Goal: Transaction & Acquisition: Purchase product/service

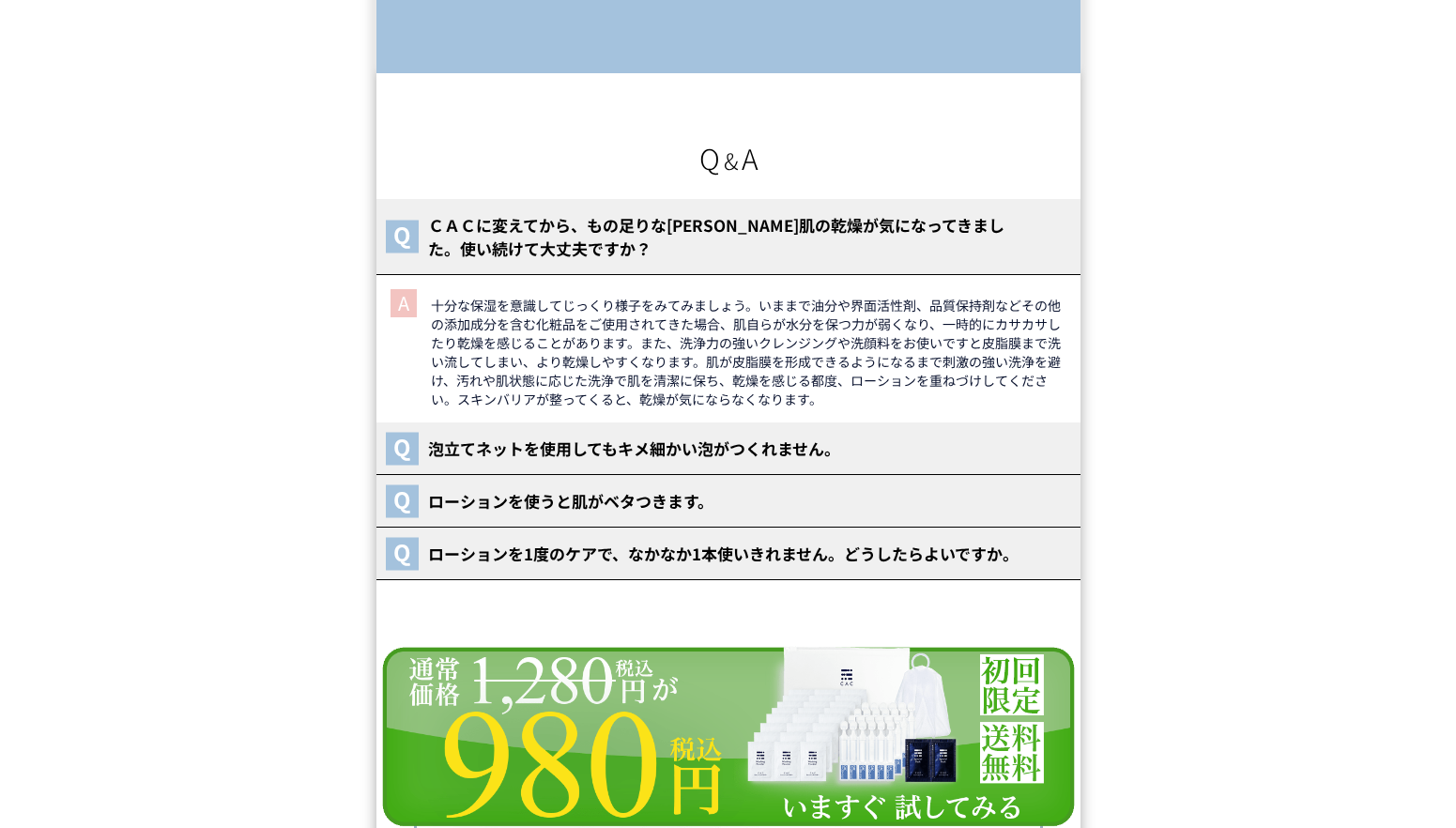
scroll to position [26332, 0]
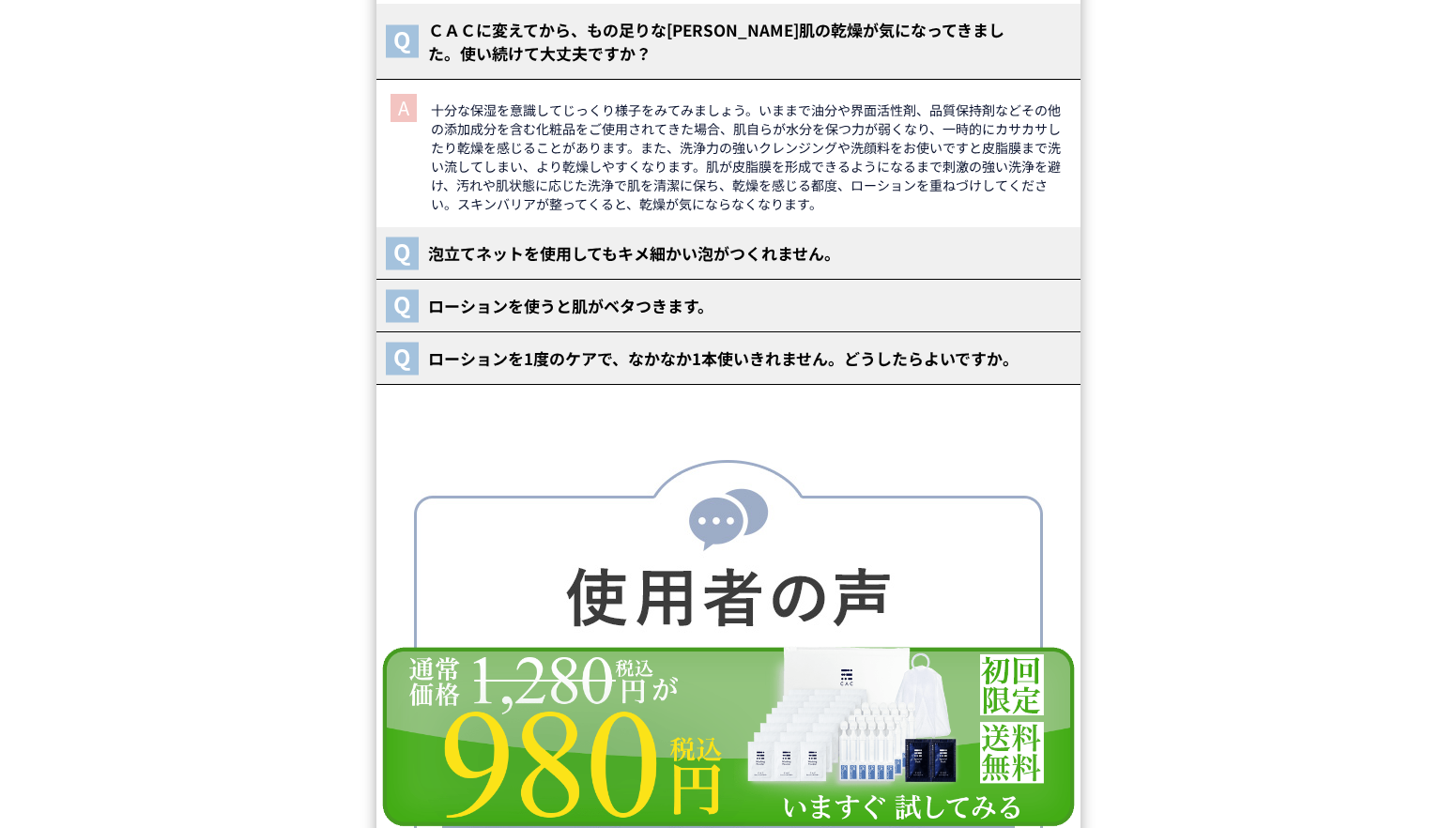
click at [853, 764] on img at bounding box center [728, 736] width 704 height 183
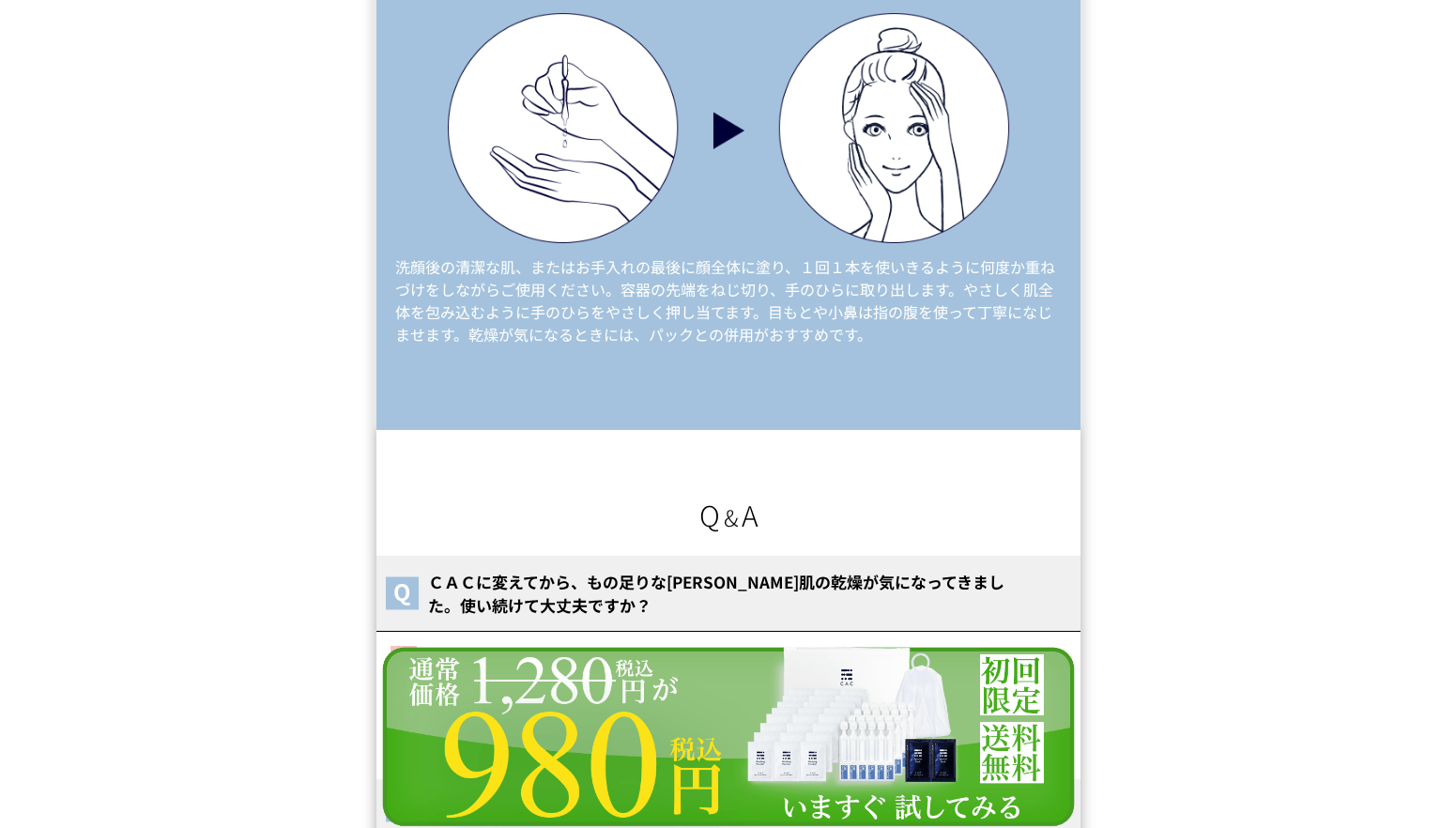
scroll to position [25580, 0]
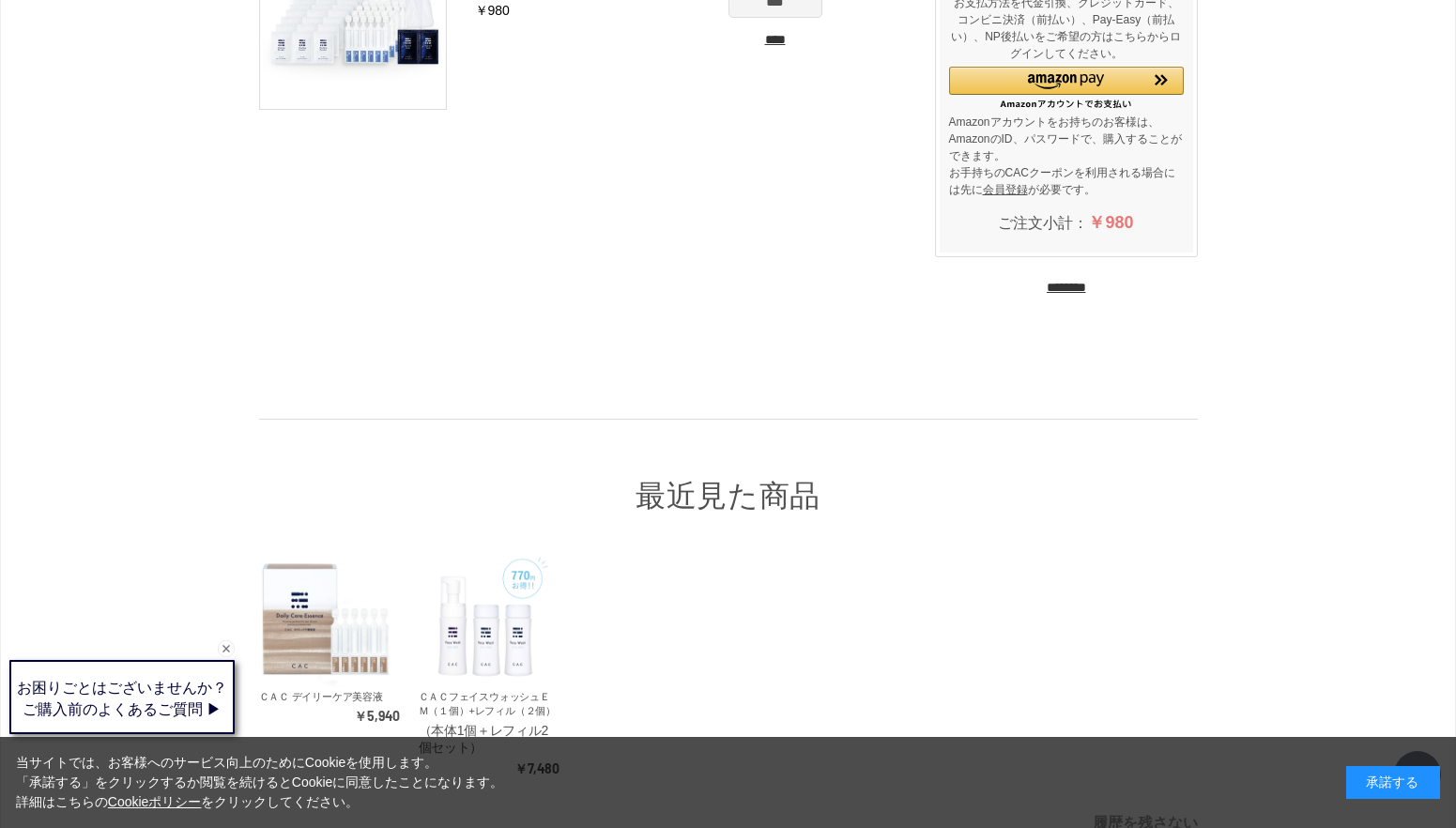
scroll to position [282, 0]
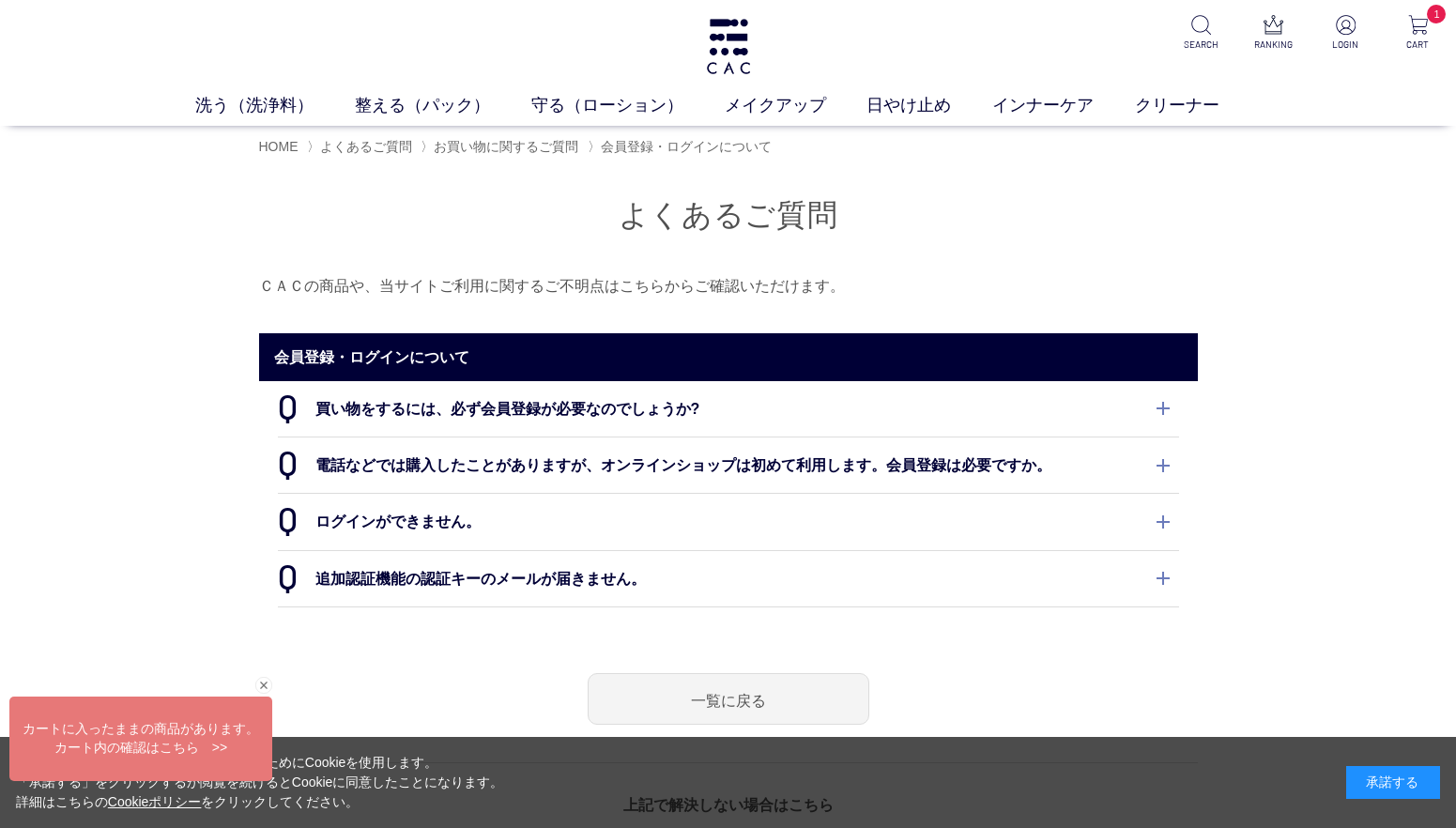
click at [42, 83] on div "洗う（洗浄料） 液体洗浄料 パウダー洗浄料 泡洗顔料 グッズ 整える（パック） フェイスパック ヘアパック 守る（ローション） 保湿化粧水 柔軟化粧水 美容液…" at bounding box center [728, 63] width 1456 height 125
click at [1341, 34] on img at bounding box center [1346, 25] width 20 height 20
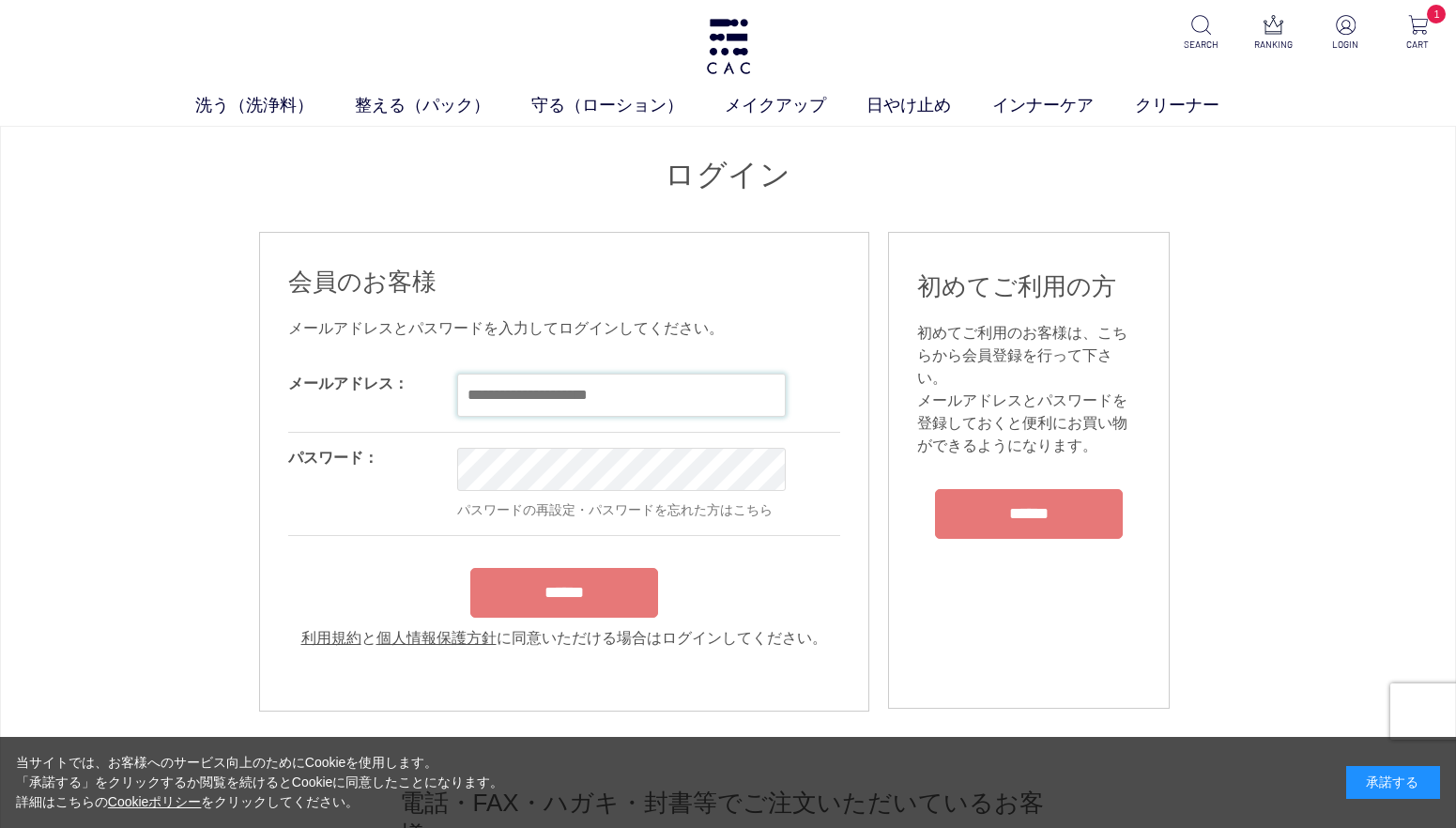
click at [741, 398] on input "email" at bounding box center [621, 394] width 328 height 43
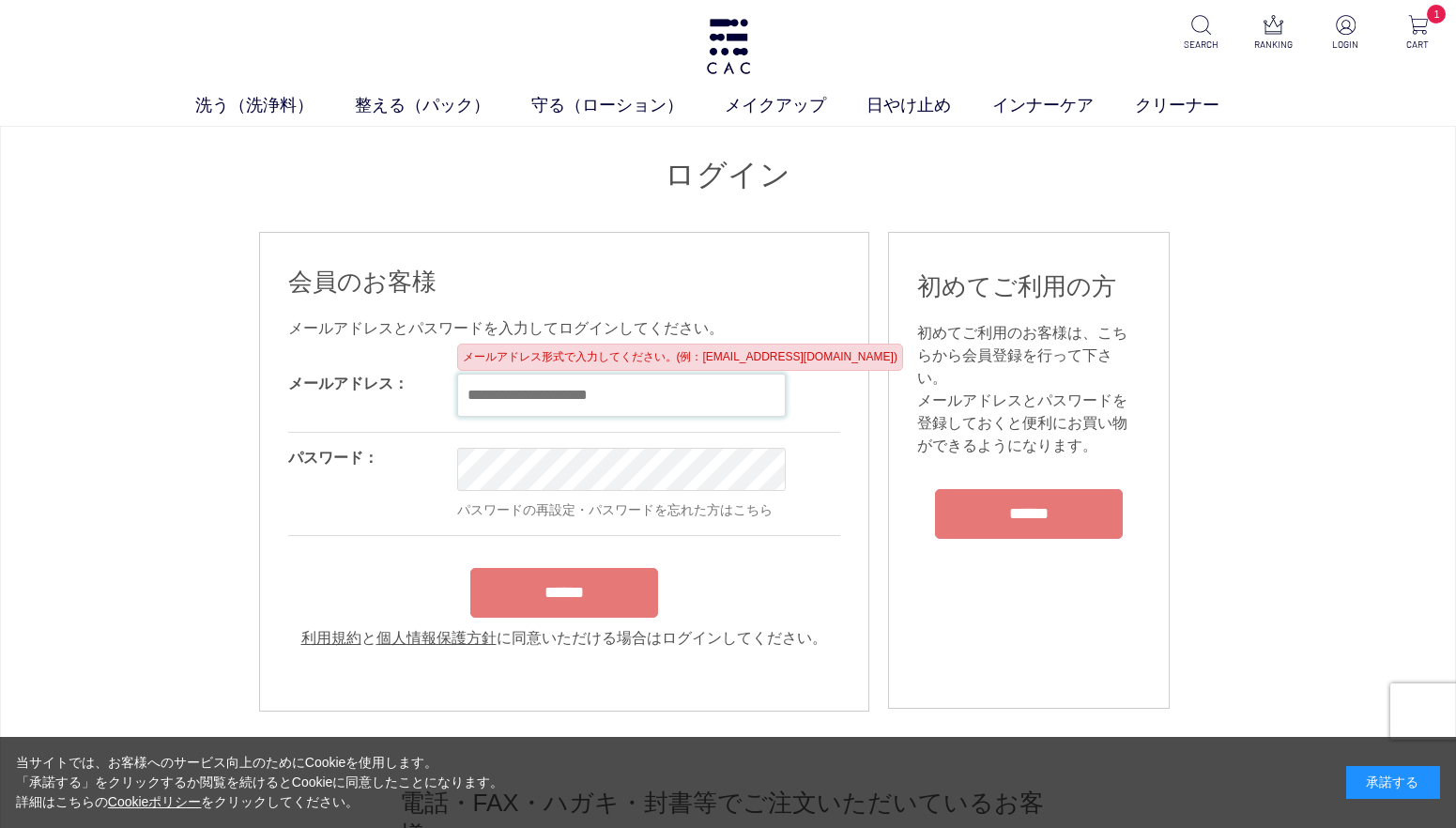
type input "**********"
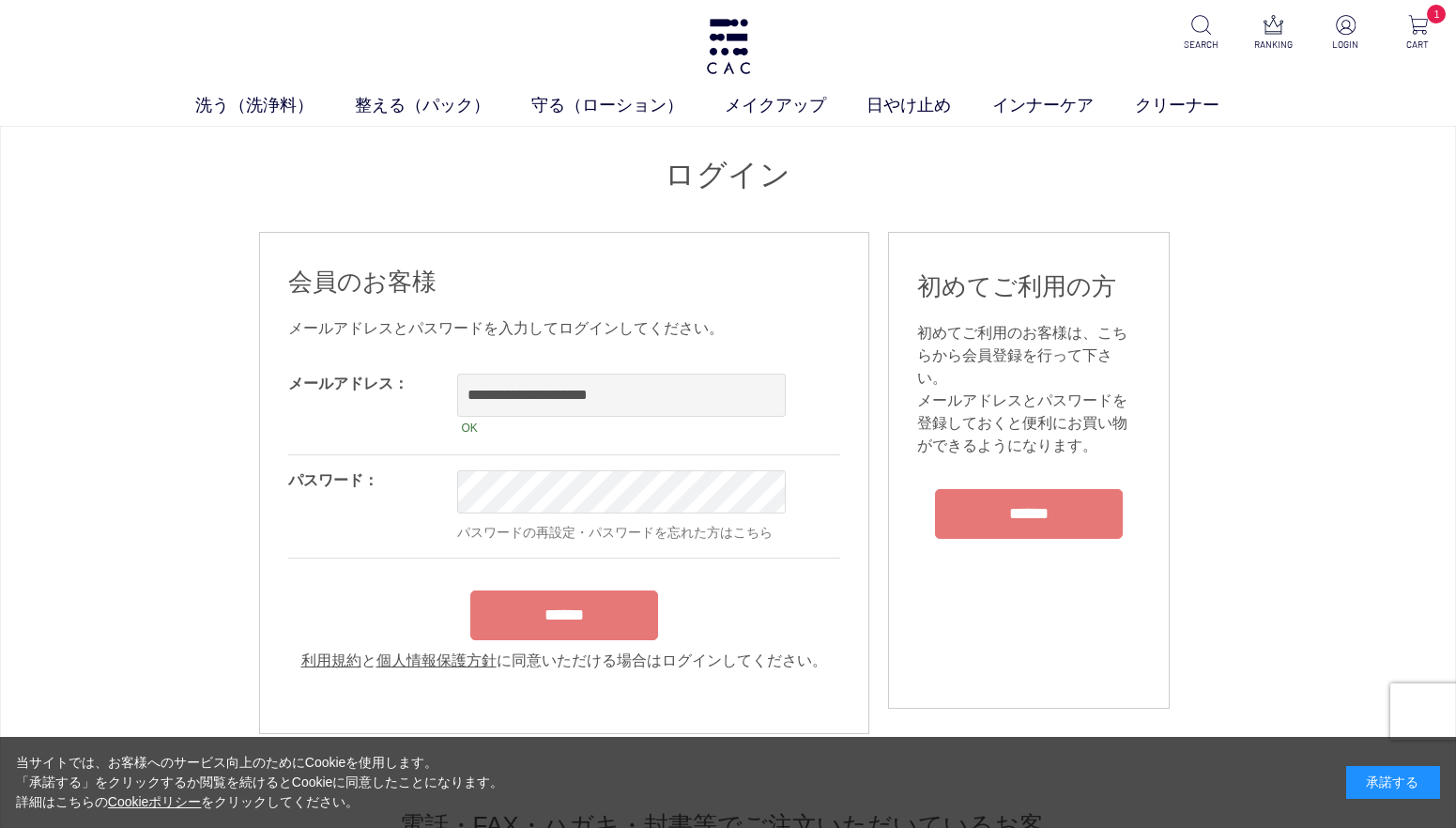
click at [603, 625] on input "******" at bounding box center [564, 615] width 188 height 50
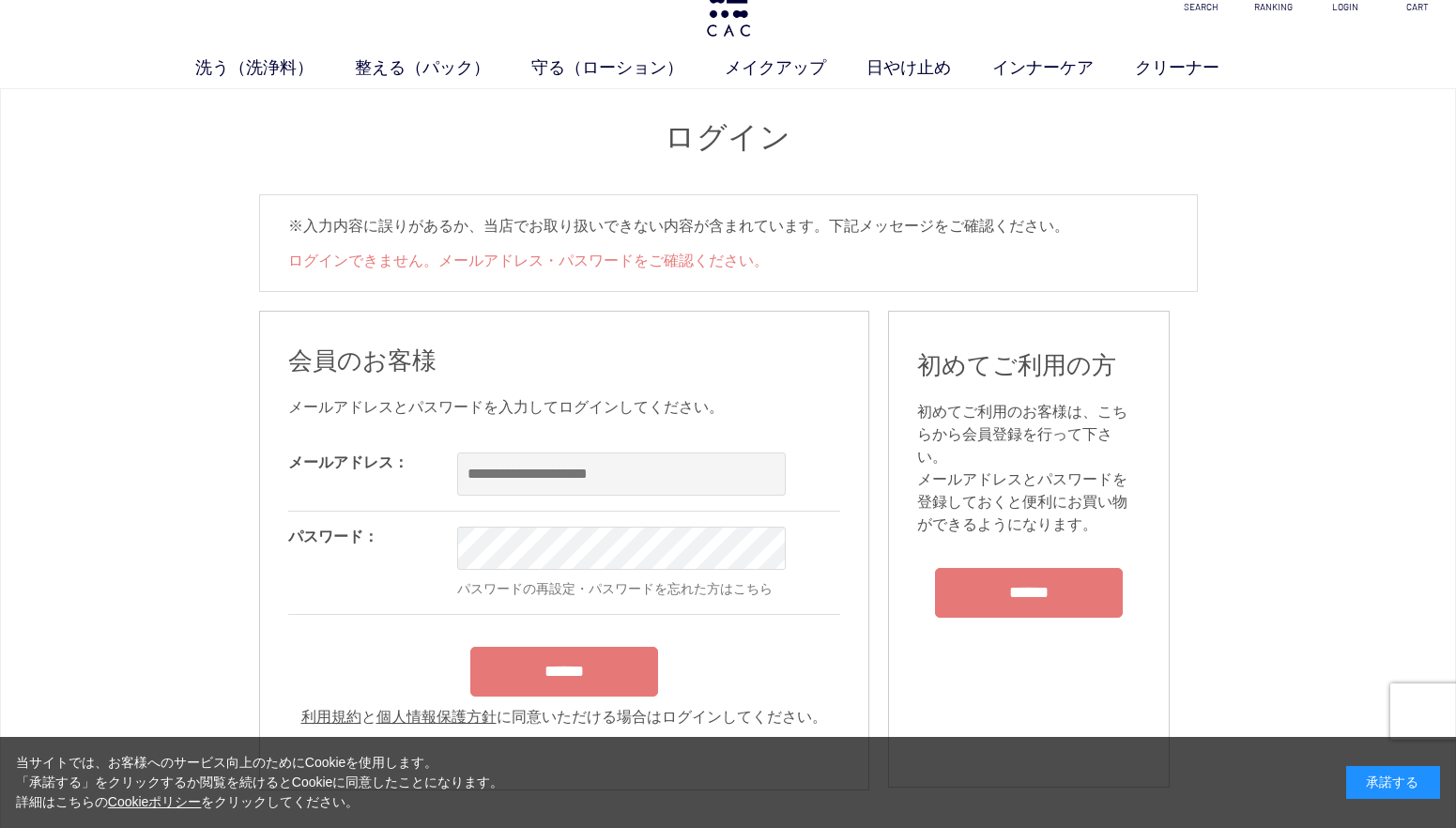
scroll to position [188, 0]
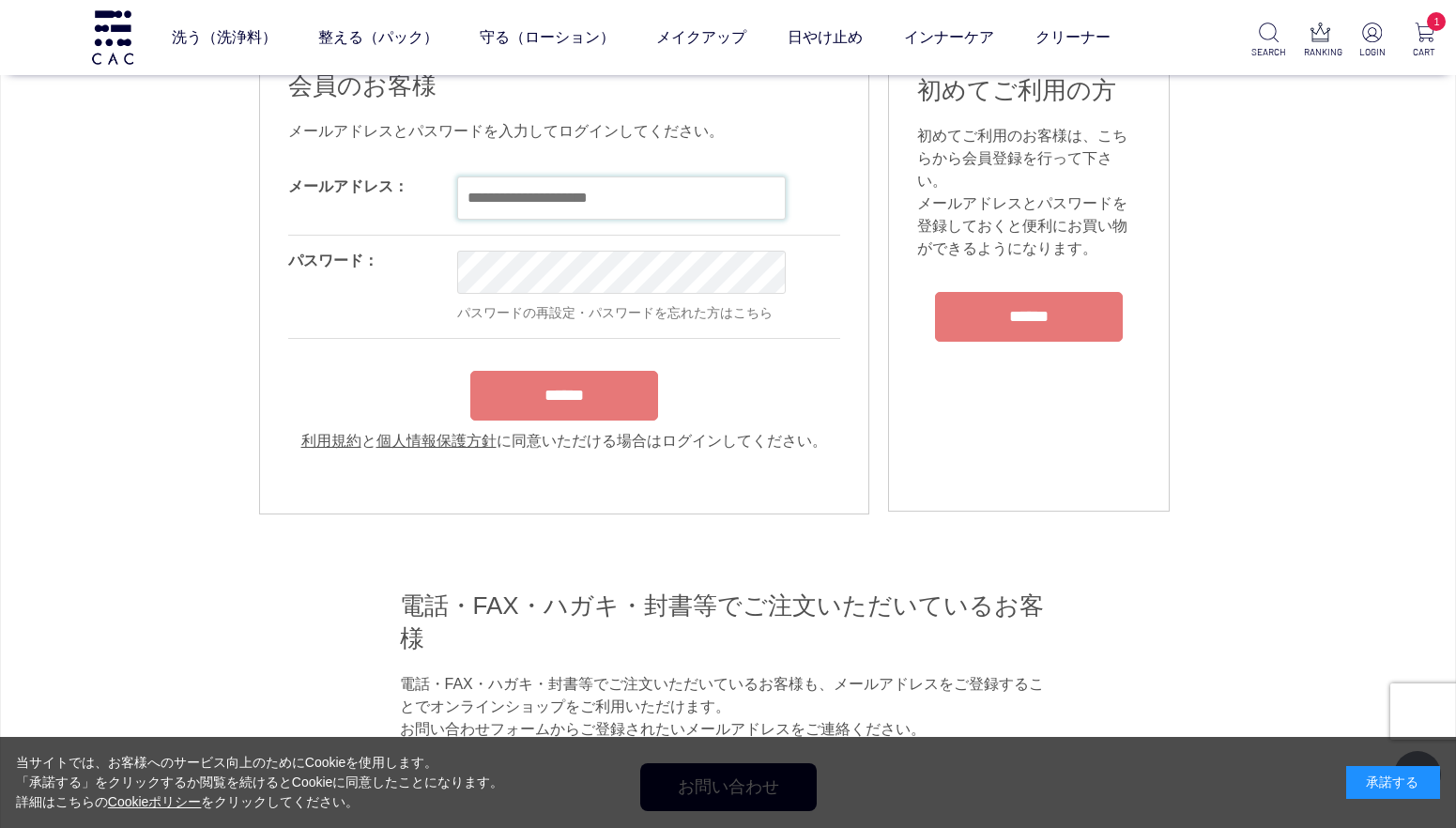
click at [588, 205] on input "email" at bounding box center [621, 197] width 328 height 43
type input "**********"
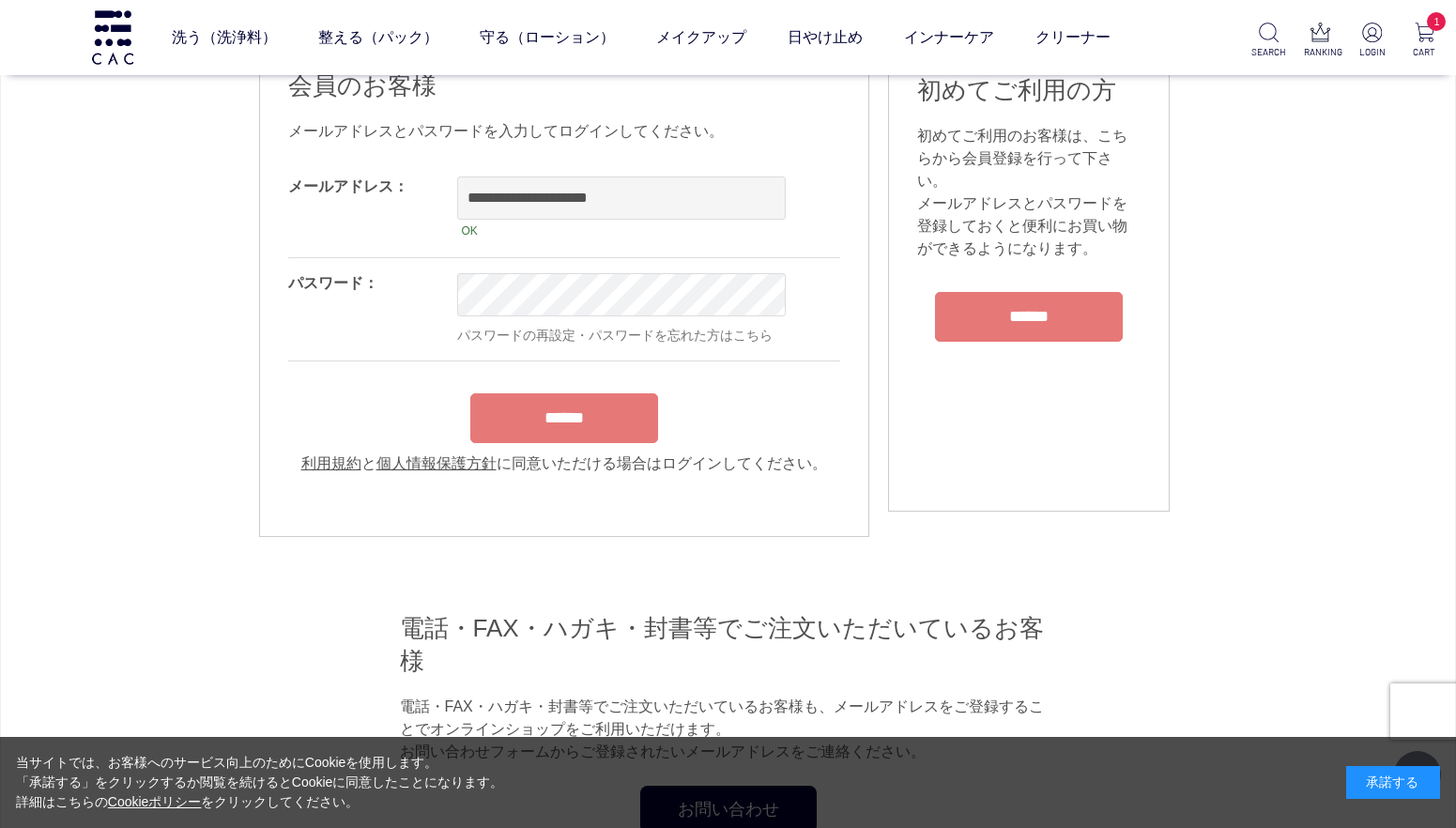
click at [589, 426] on div "******" at bounding box center [564, 413] width 552 height 59
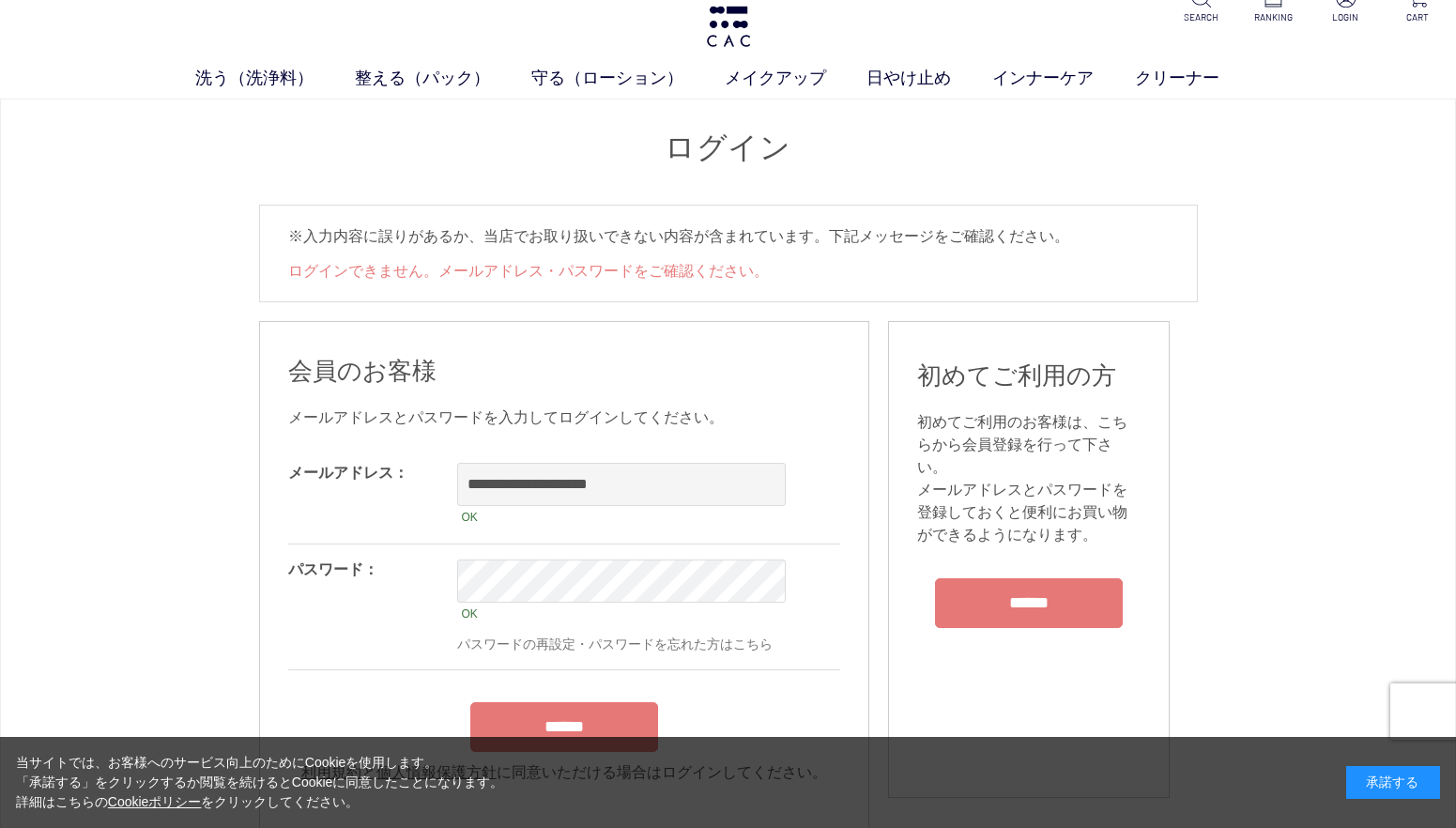
scroll to position [0, 0]
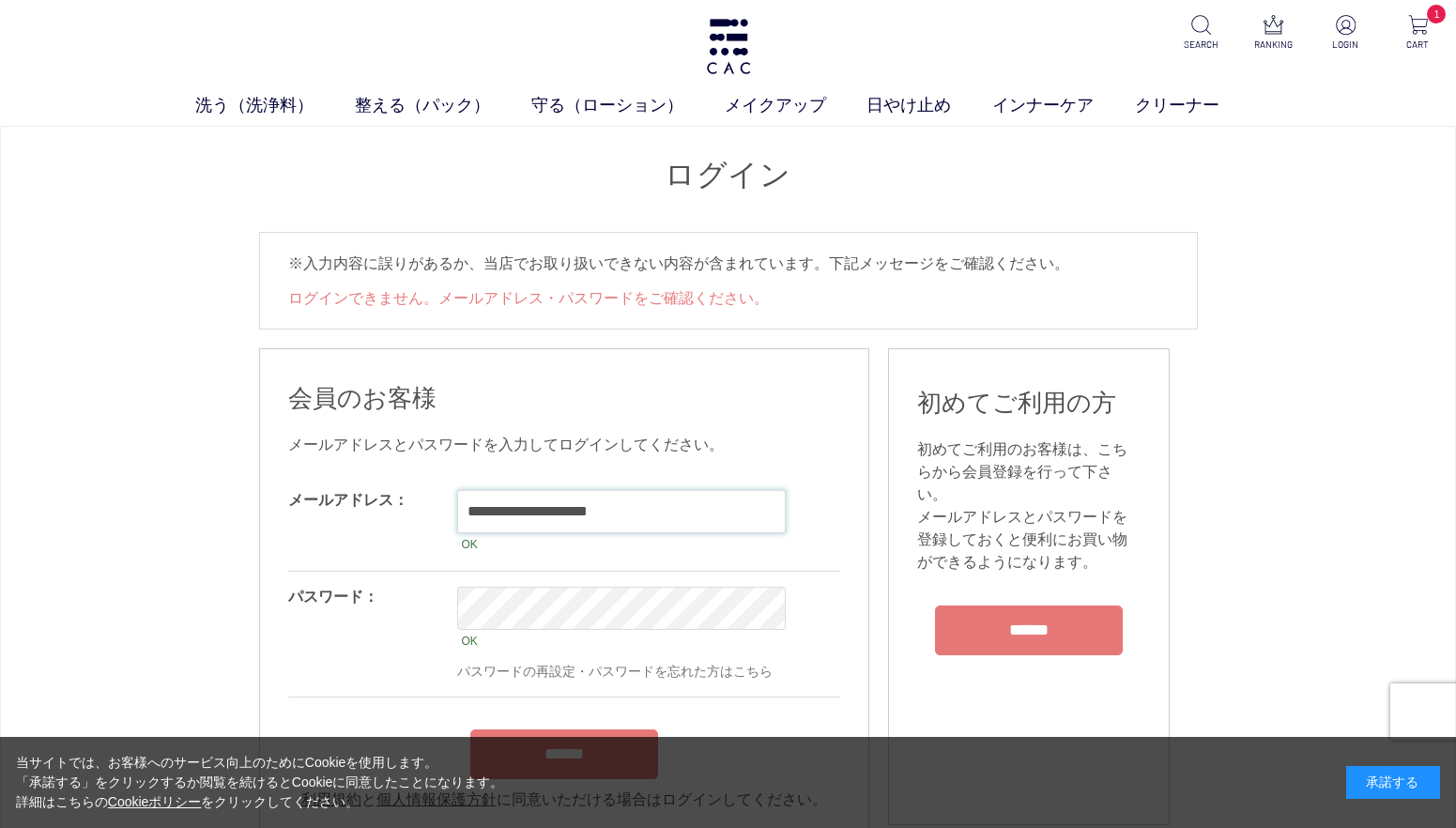
drag, startPoint x: 464, startPoint y: 508, endPoint x: 656, endPoint y: 508, distance: 192.0
click at [656, 508] on input "**********" at bounding box center [621, 511] width 328 height 43
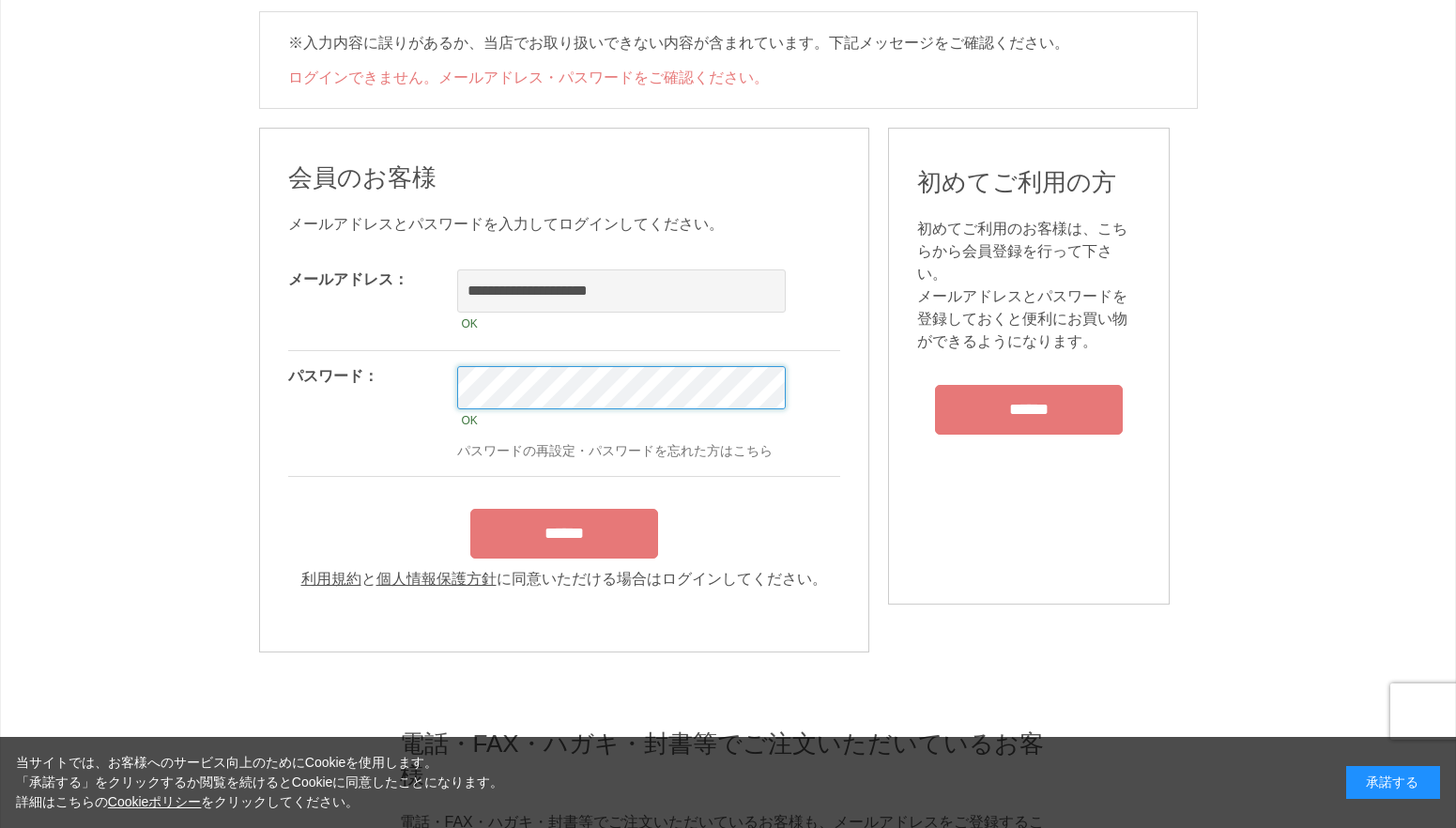
scroll to position [282, 0]
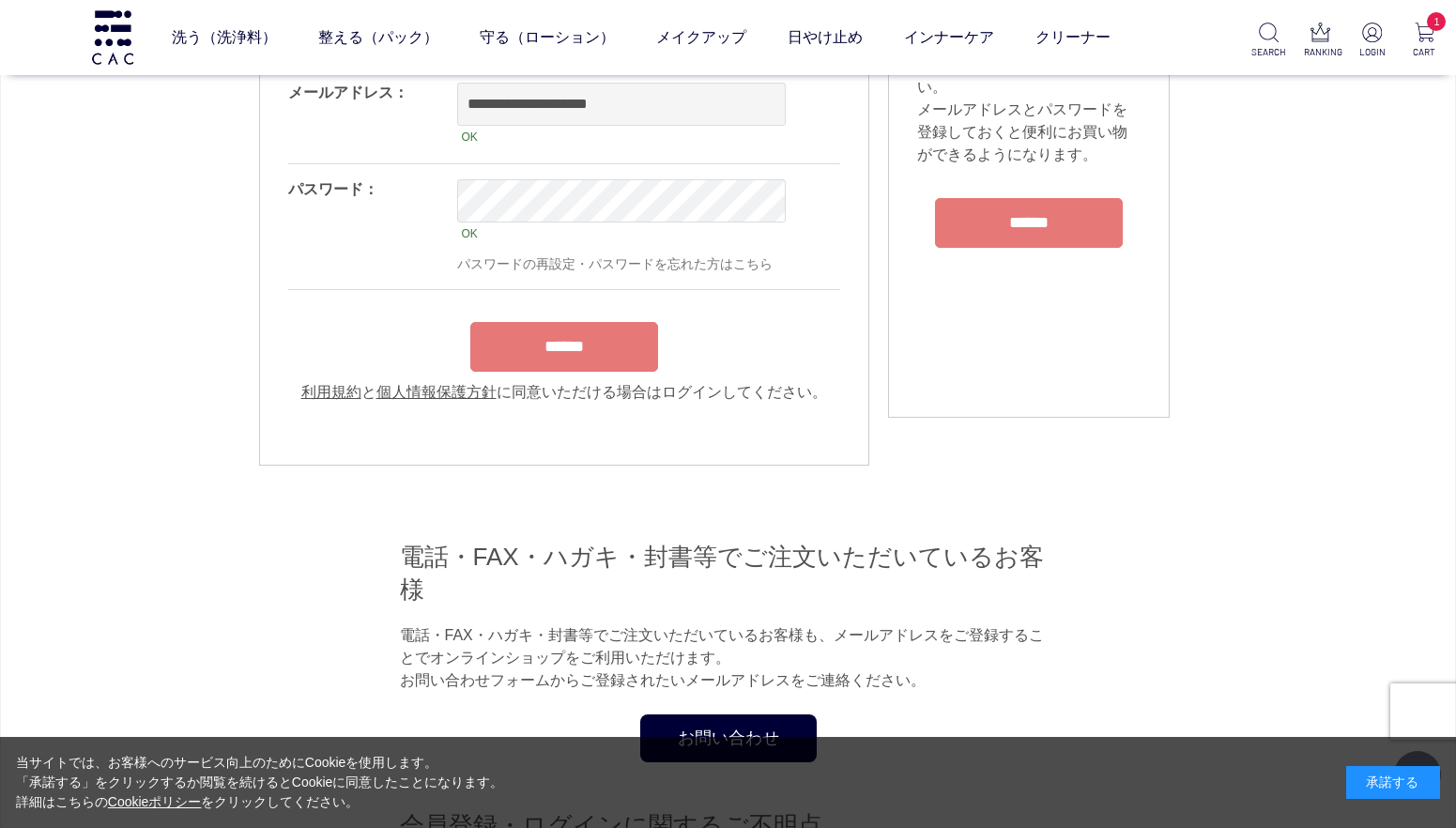
click at [588, 360] on input "******" at bounding box center [564, 347] width 188 height 50
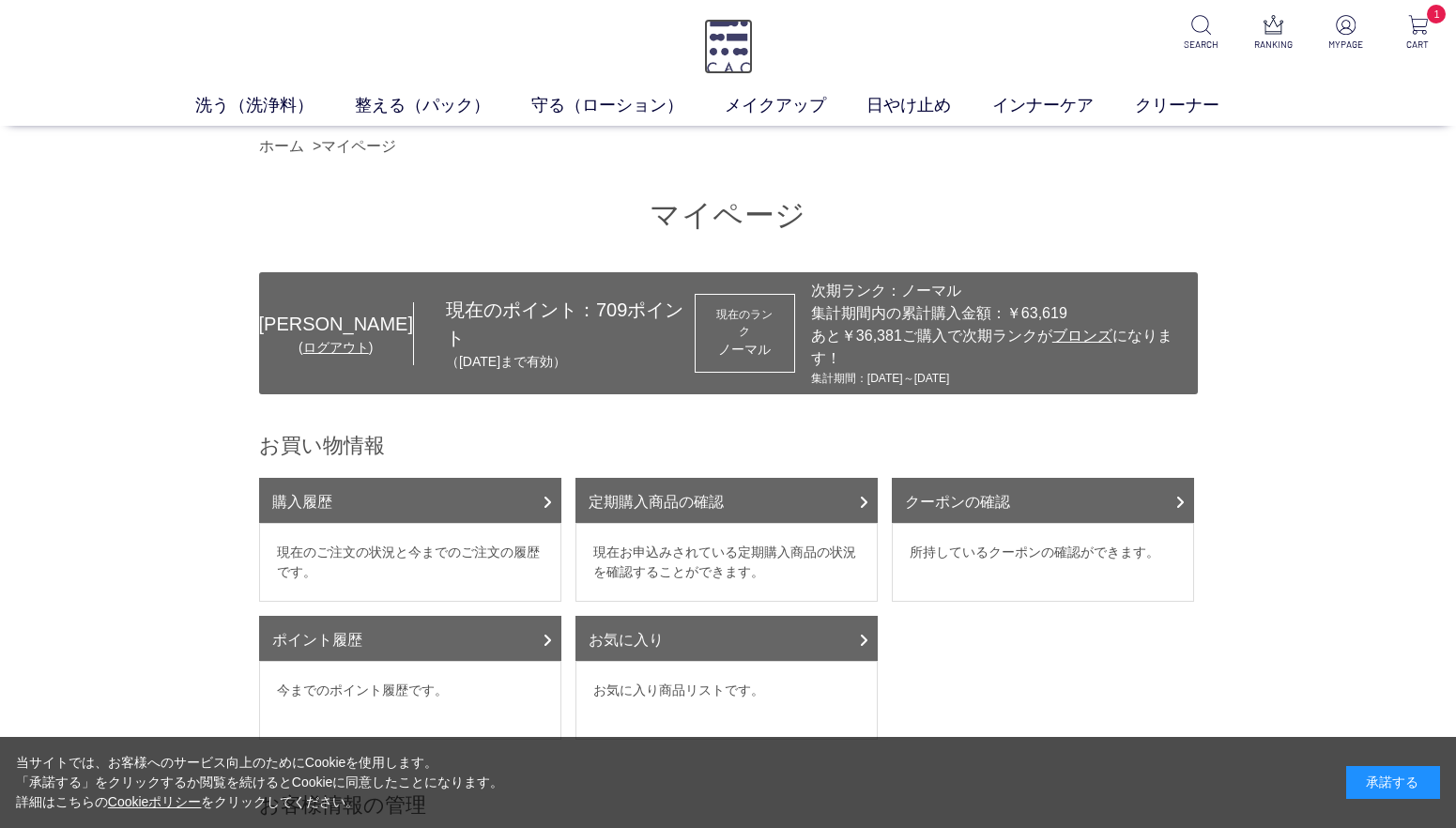
click at [736, 37] on img at bounding box center [728, 47] width 49 height 56
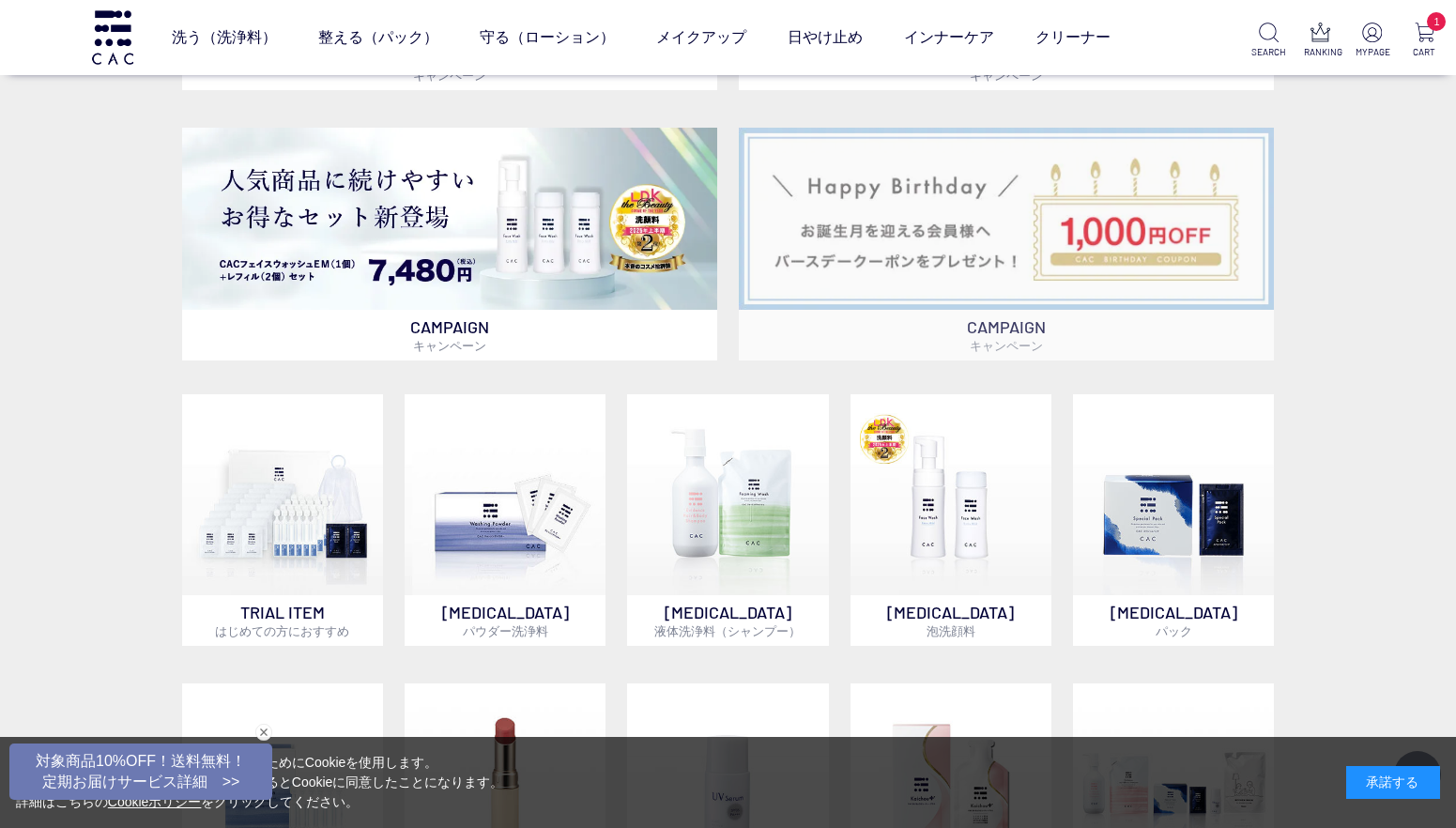
scroll to position [1033, 0]
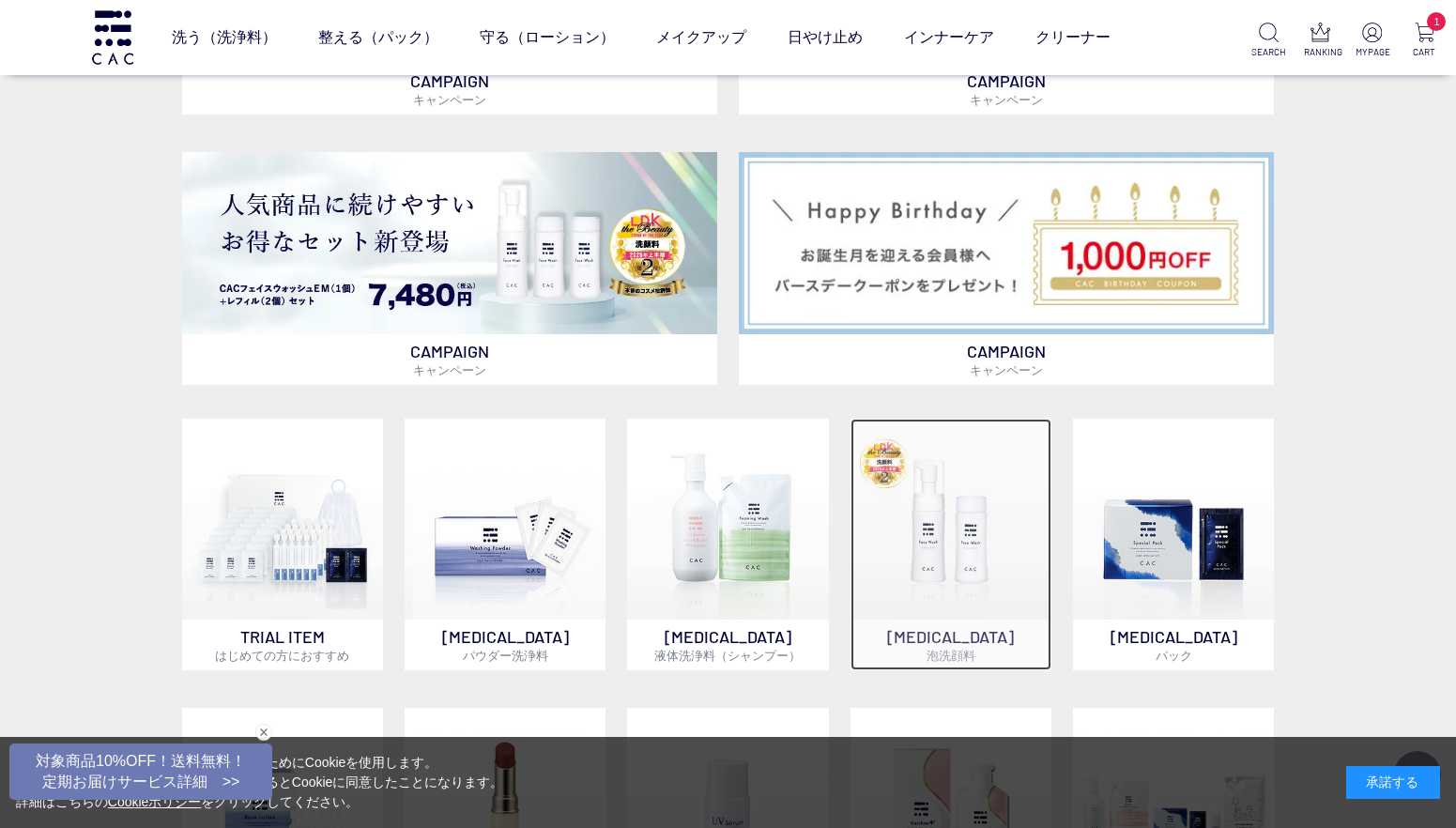
click at [966, 484] on img at bounding box center [951, 519] width 201 height 201
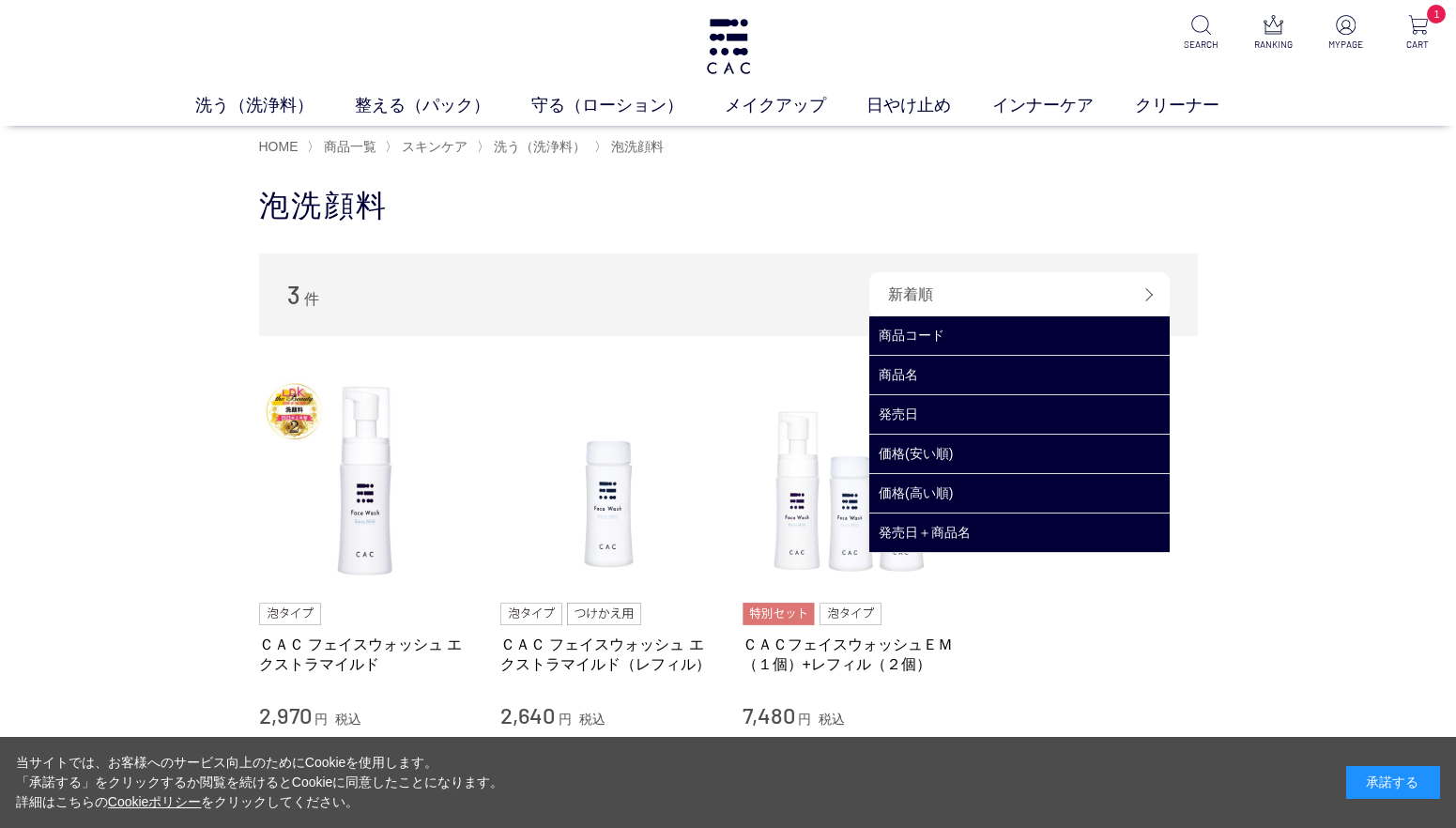
click at [937, 295] on div "新着順" at bounding box center [1019, 295] width 301 height 45
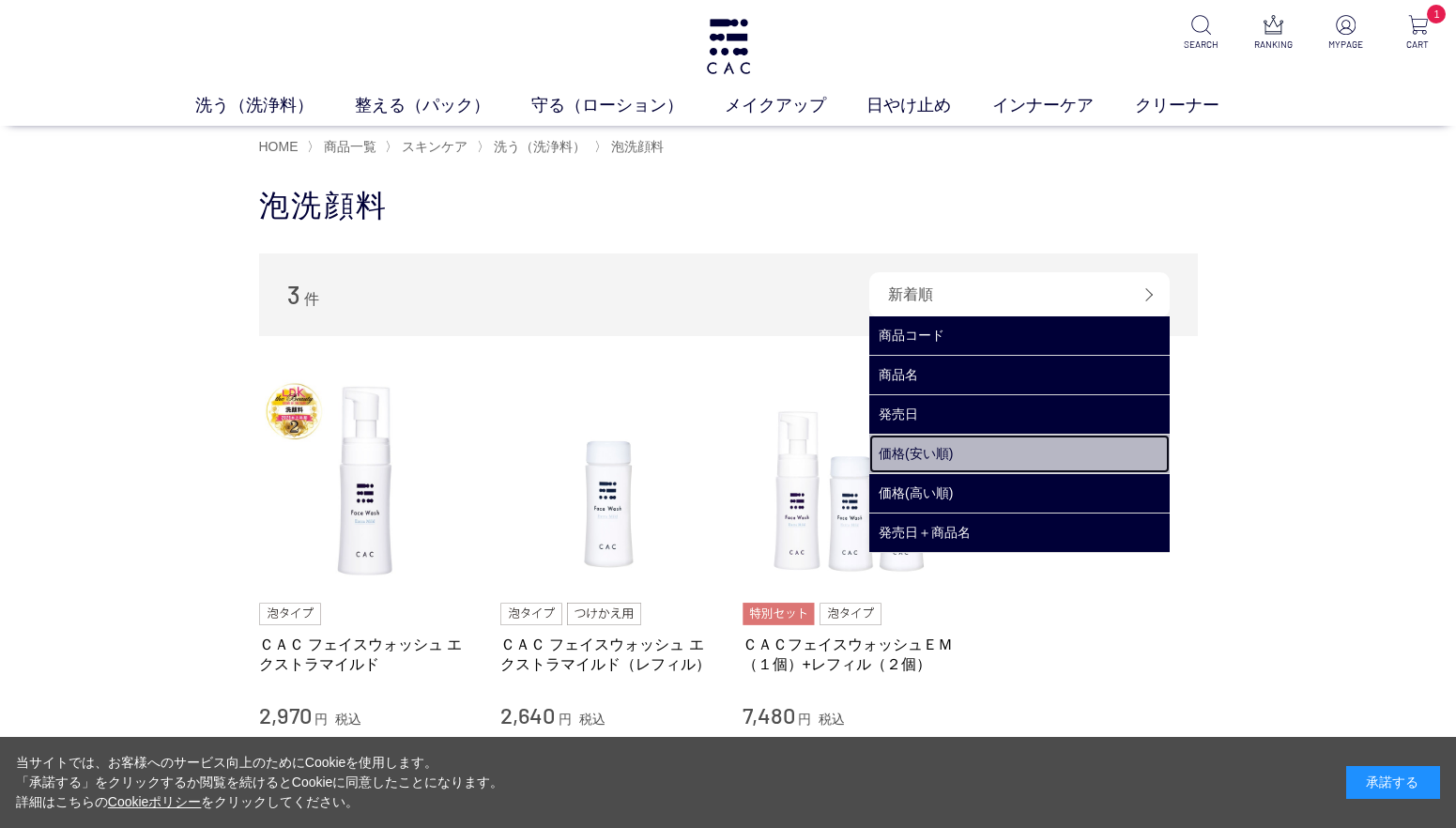
click at [944, 444] on link "価格(安い順)" at bounding box center [1019, 454] width 301 height 39
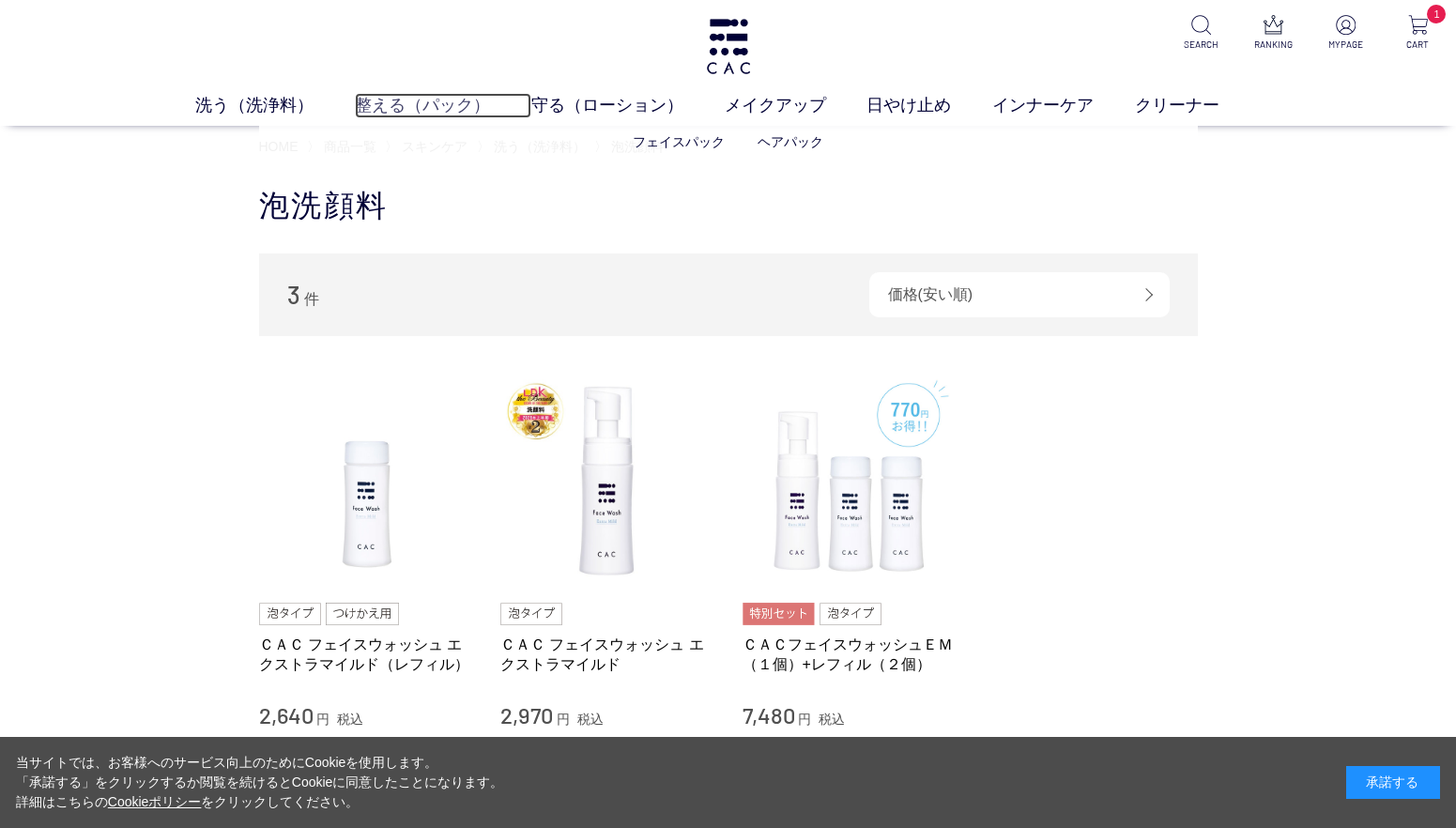
click at [386, 109] on link "整える（パック）" at bounding box center [443, 104] width 176 height 25
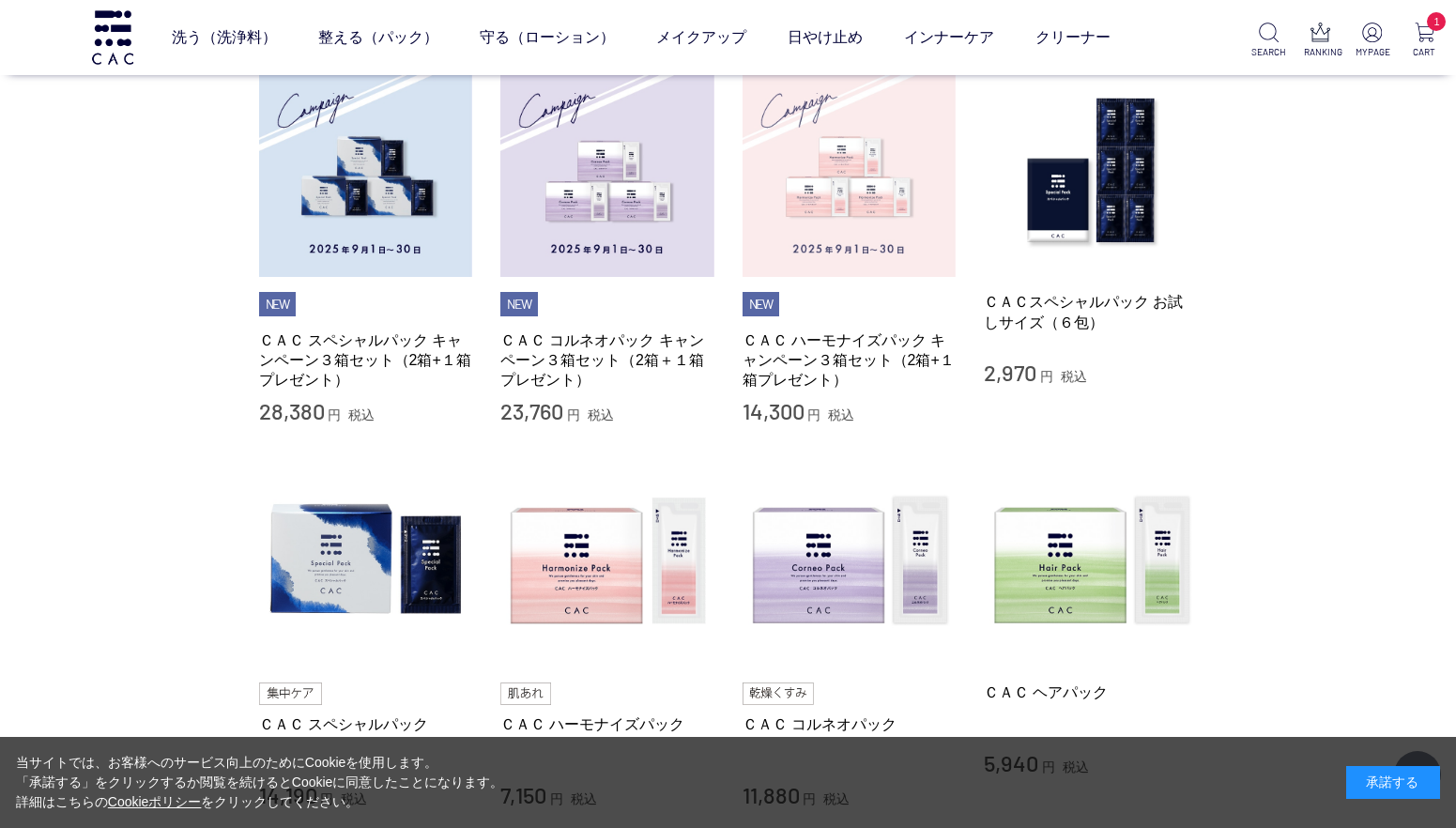
scroll to position [375, 0]
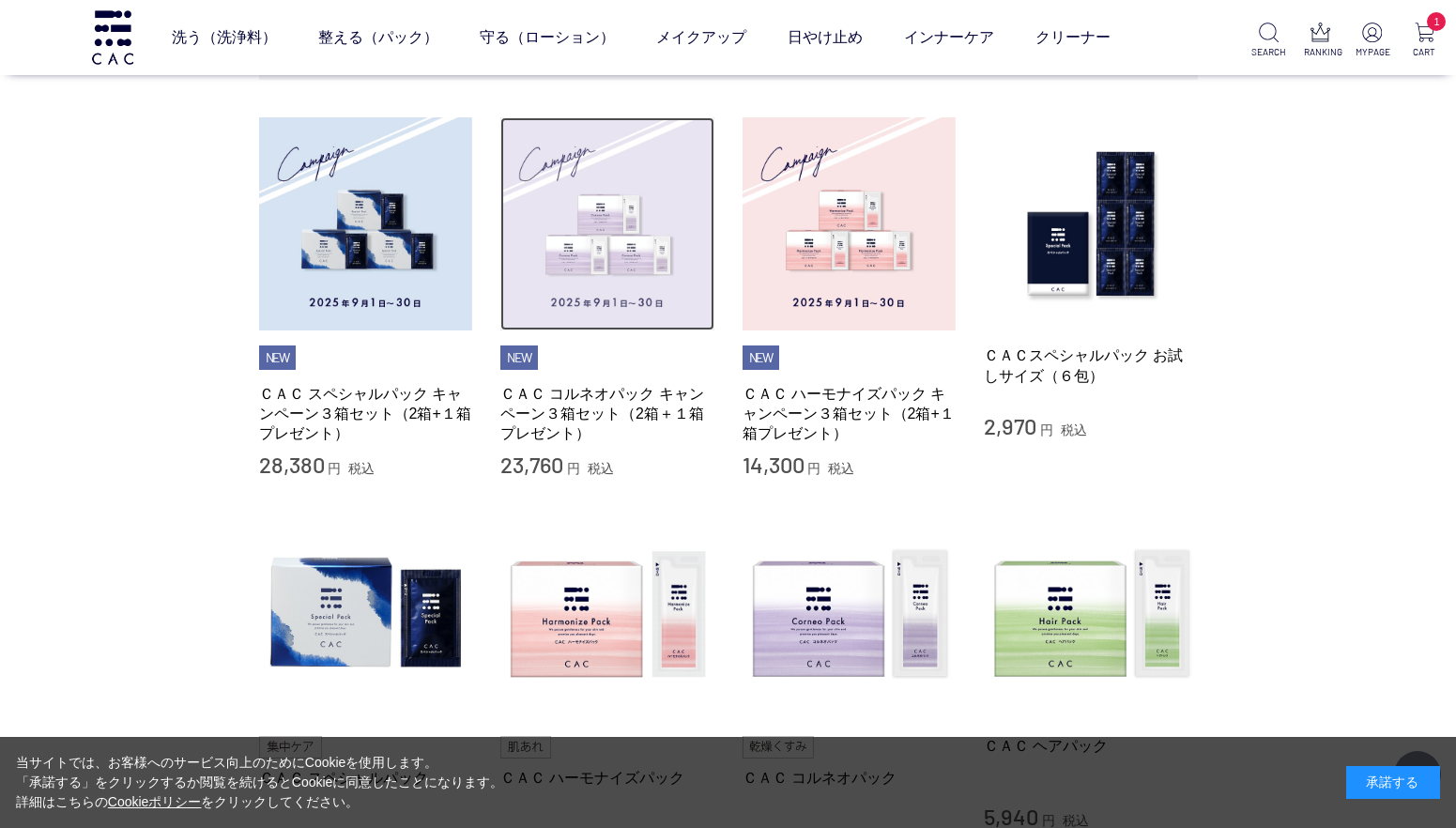
click at [639, 250] on img at bounding box center [607, 224] width 214 height 214
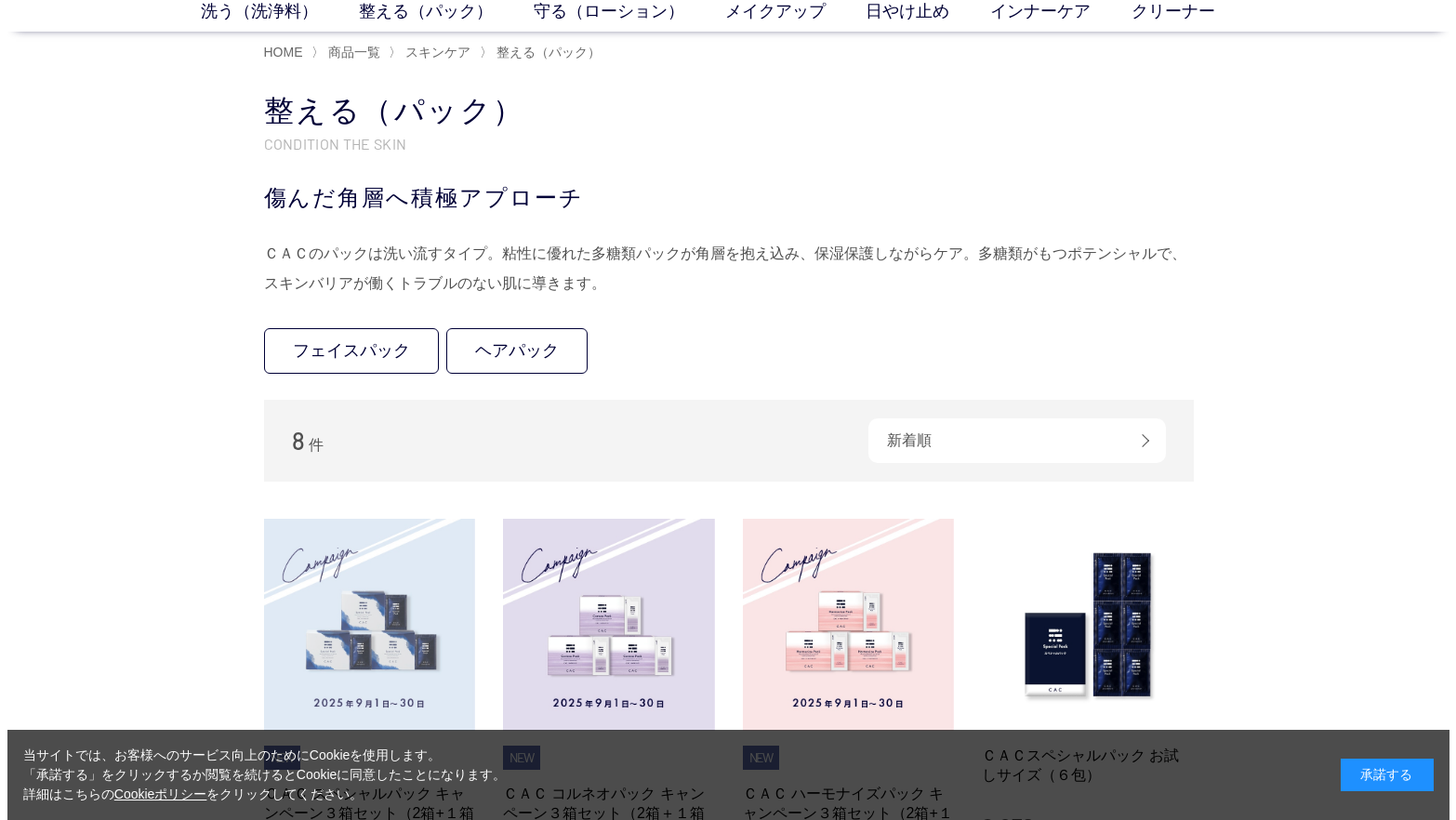
scroll to position [0, 0]
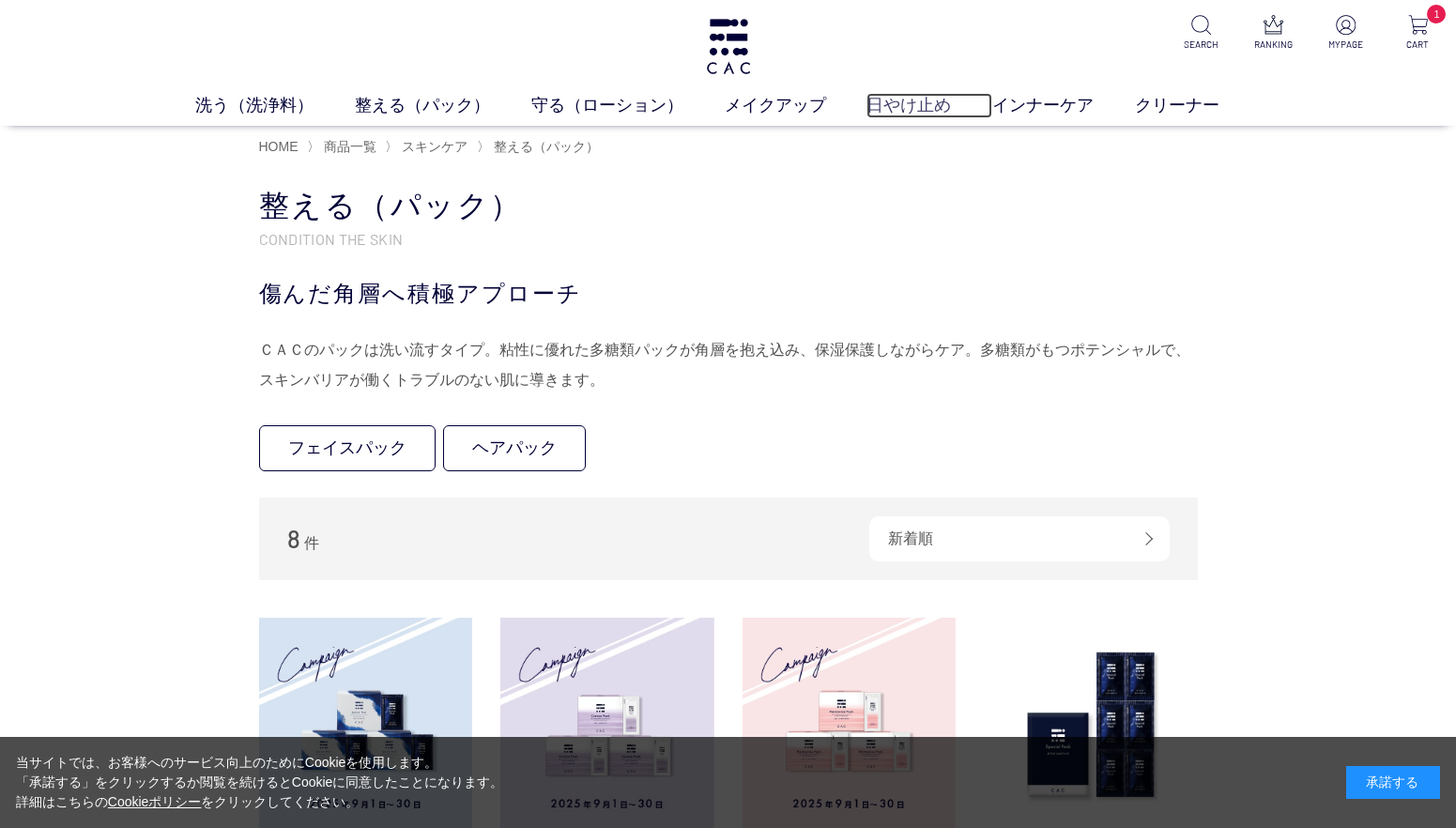
click at [927, 108] on link "日やけ止め" at bounding box center [930, 104] width 125 height 25
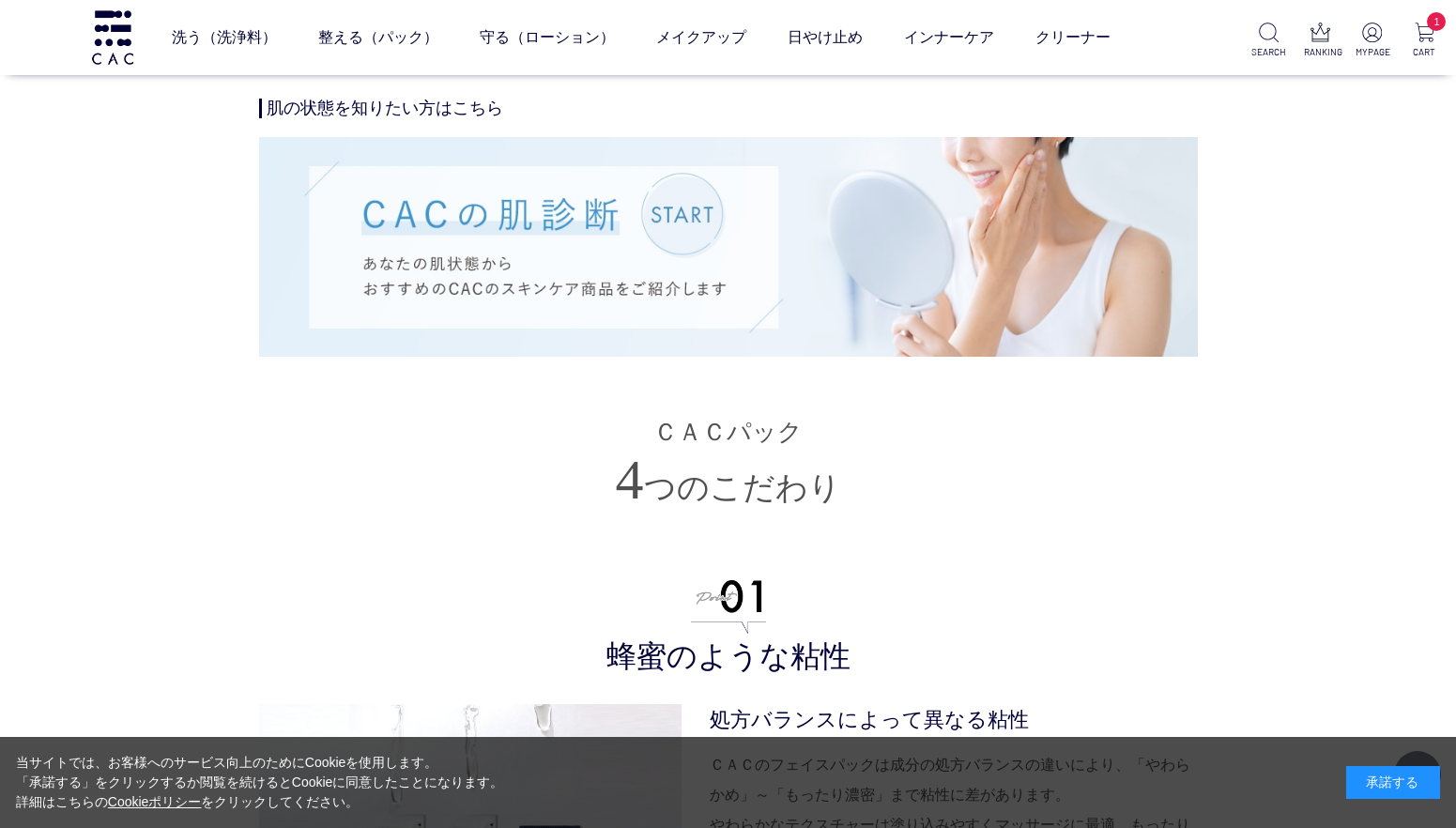
scroll to position [3661, 0]
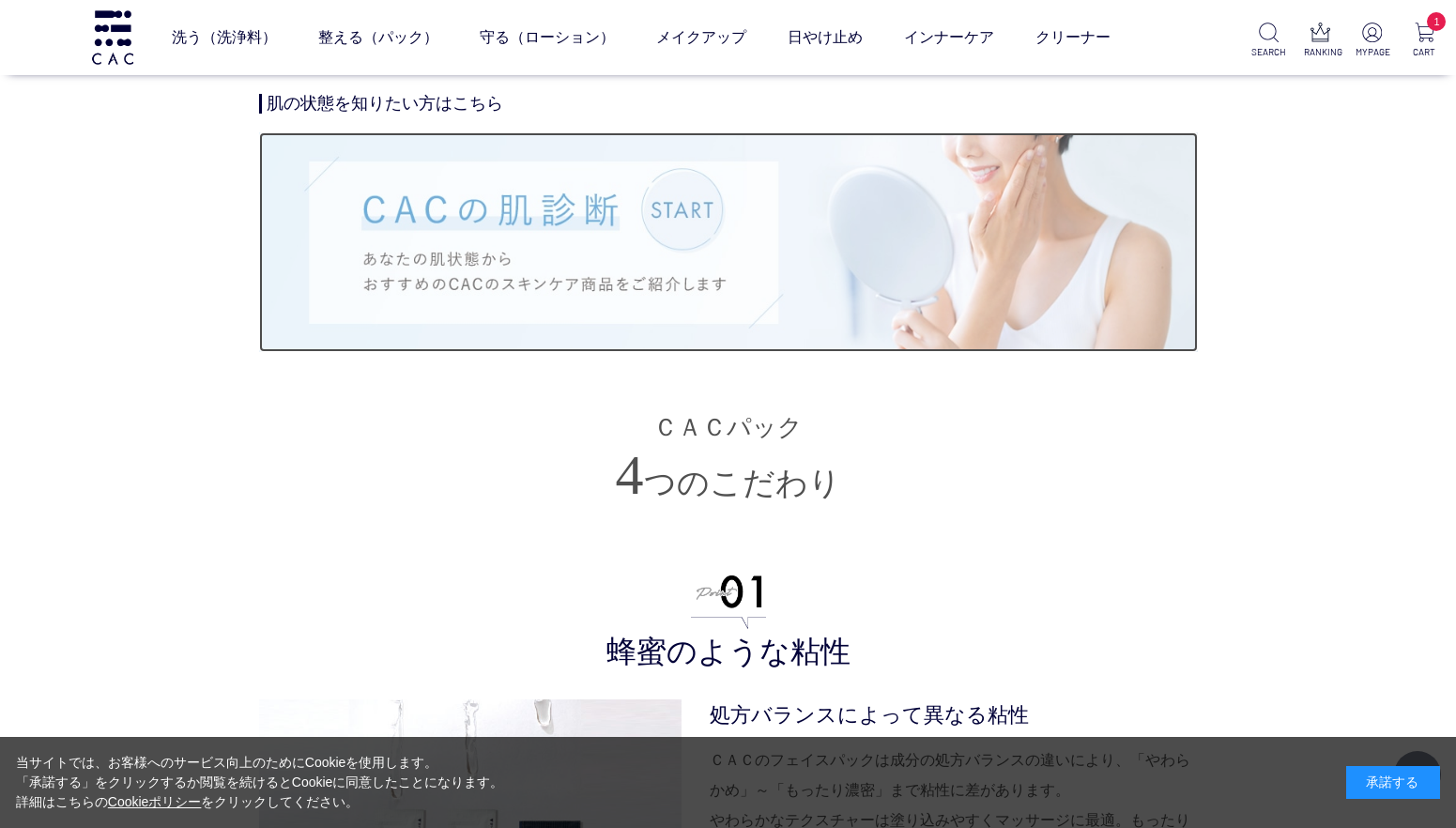
click at [674, 211] on img at bounding box center [728, 242] width 938 height 219
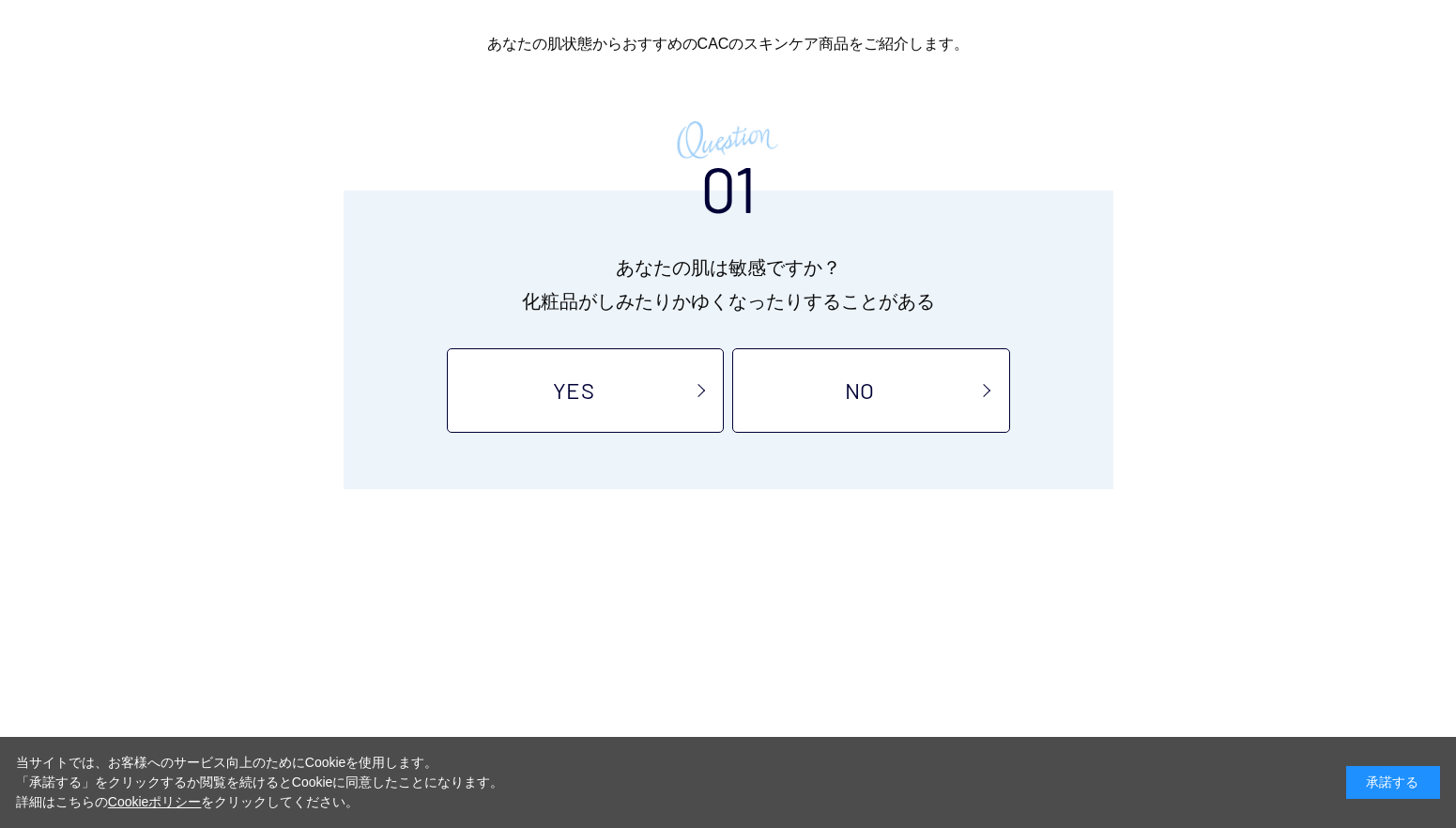
scroll to position [282, 0]
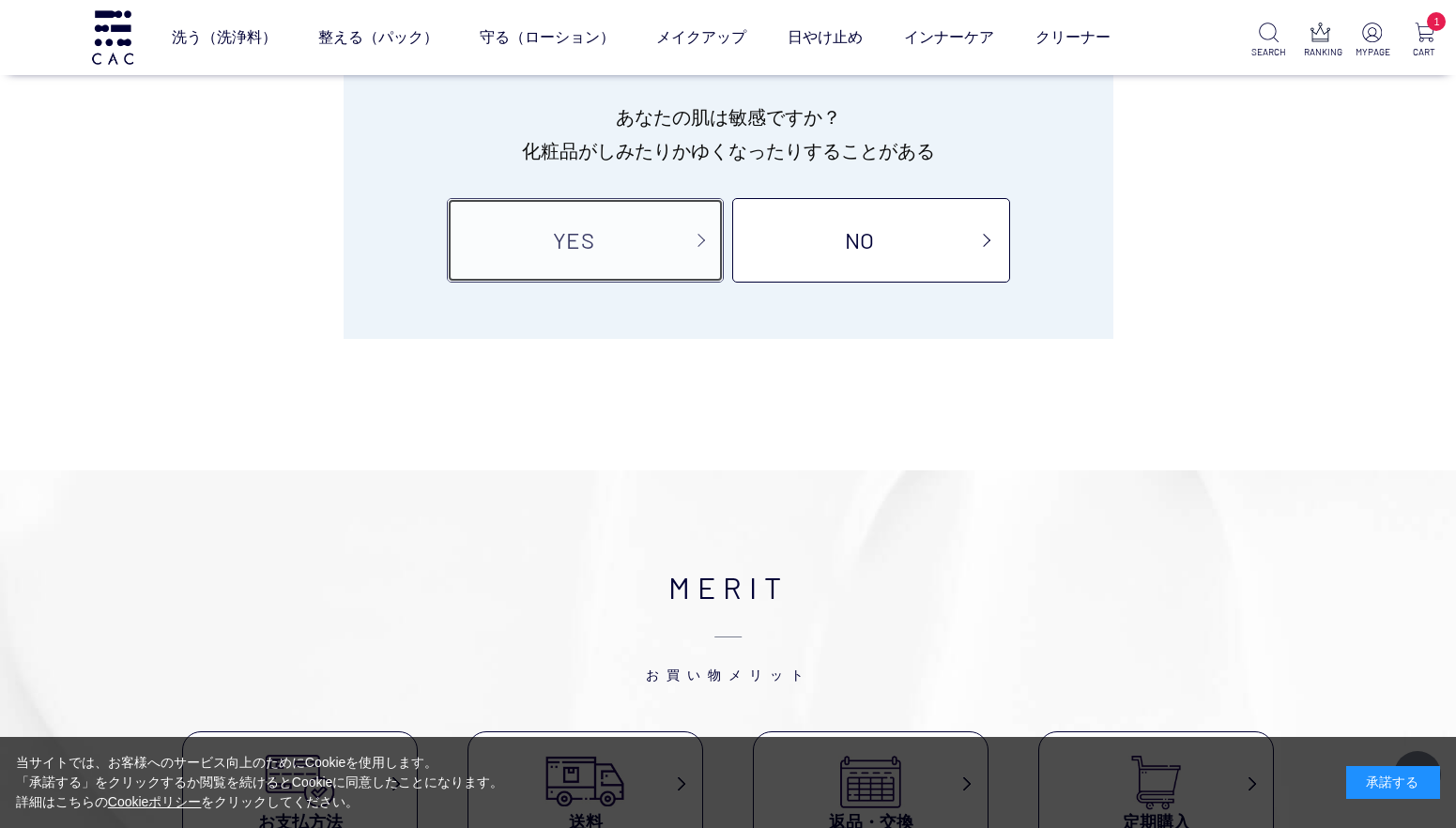
click at [621, 246] on link "YES" at bounding box center [585, 240] width 277 height 85
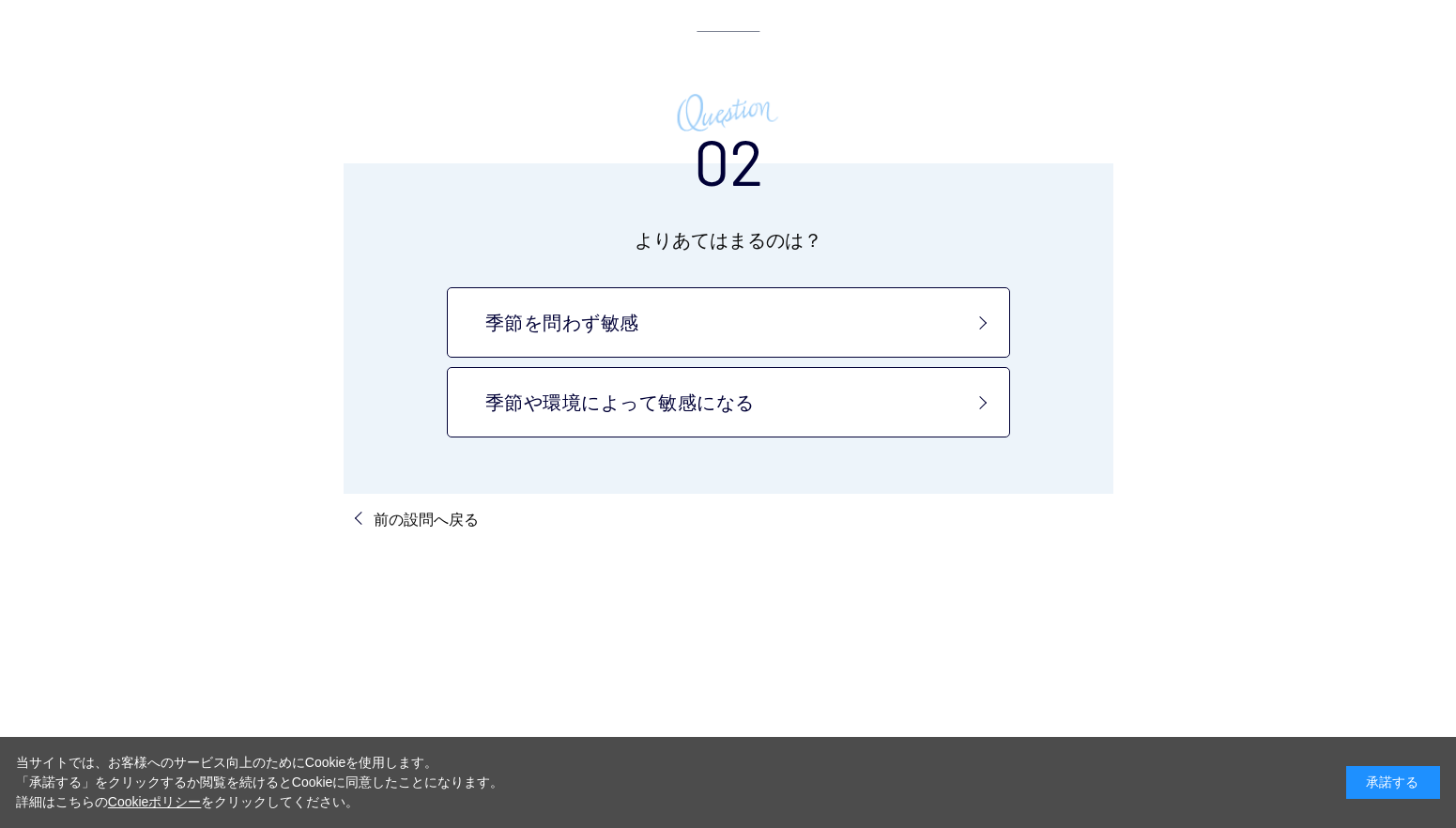
scroll to position [282, 0]
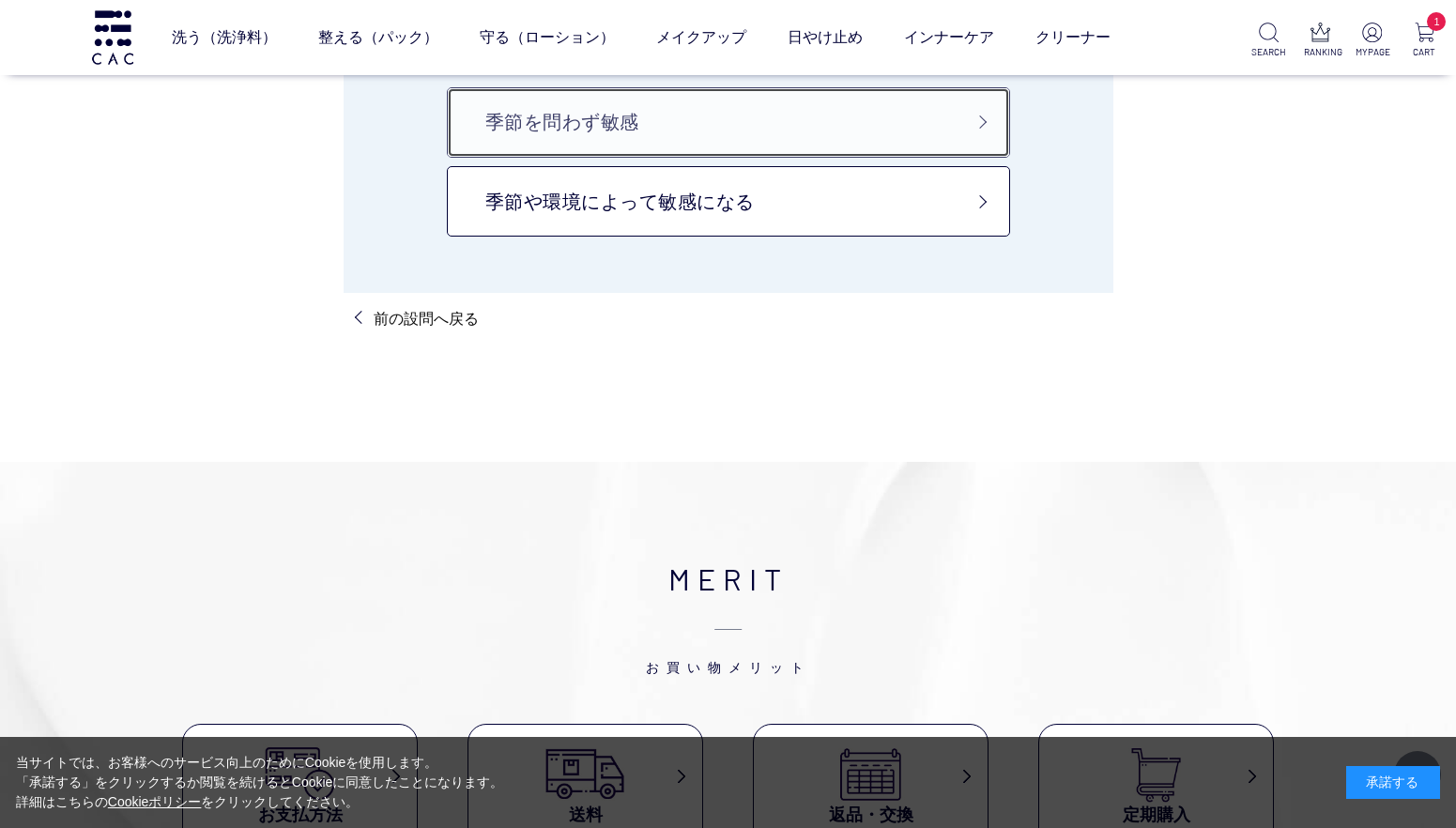
click at [847, 132] on link "季節を問わず敏感" at bounding box center [728, 122] width 563 height 71
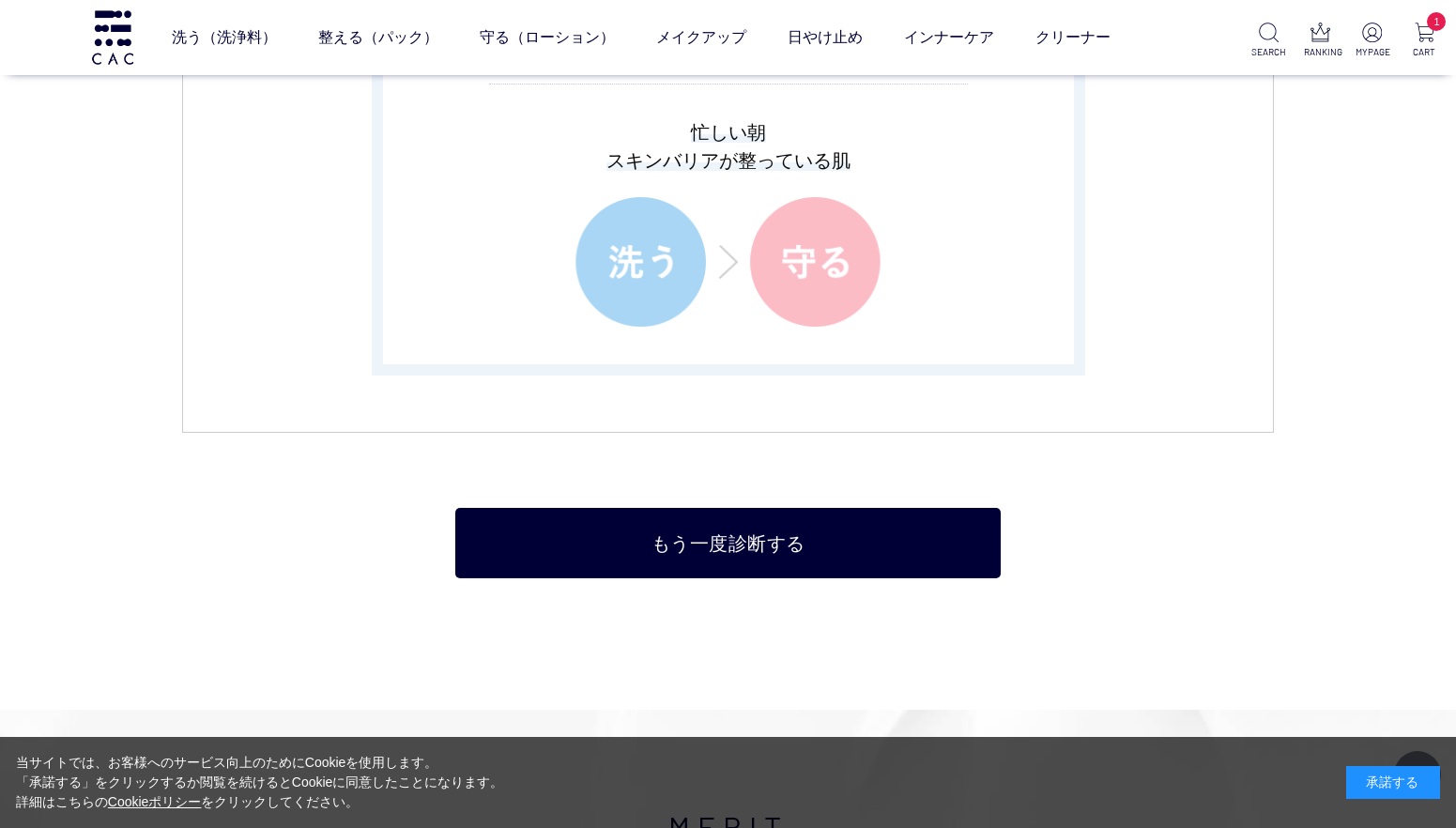
scroll to position [3943, 0]
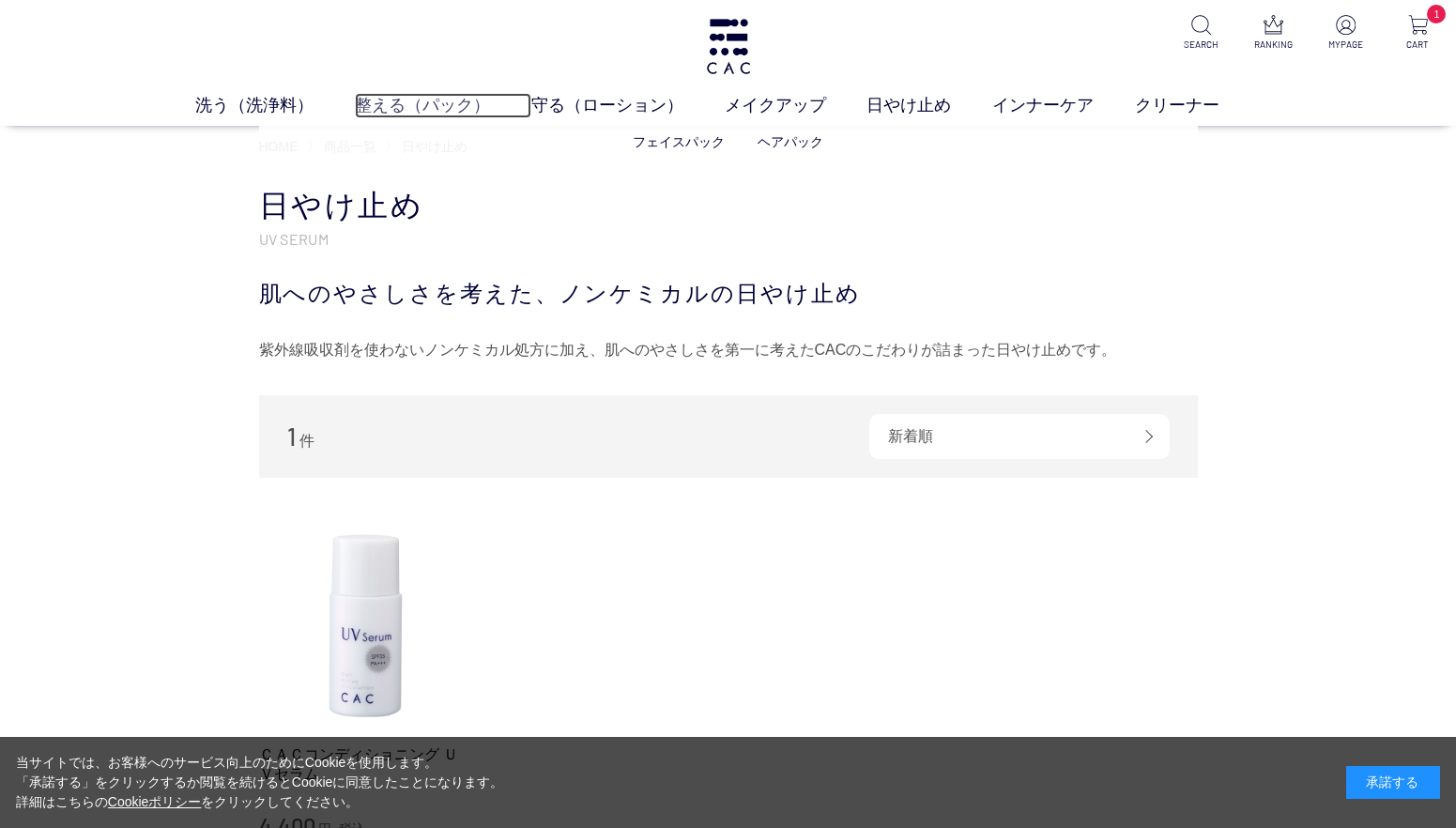
click at [386, 101] on link "整える（パック）" at bounding box center [443, 104] width 176 height 25
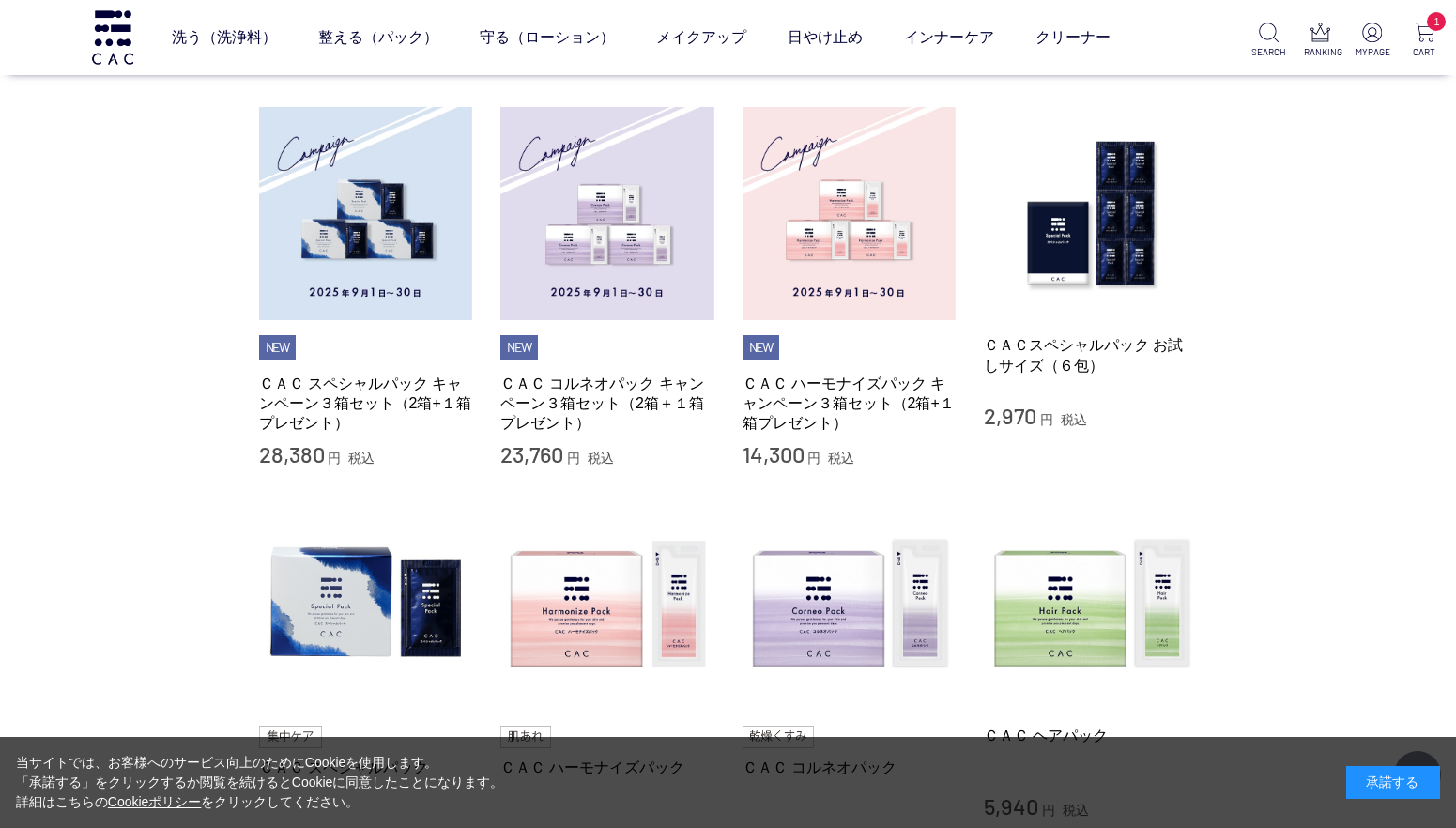
scroll to position [375, 0]
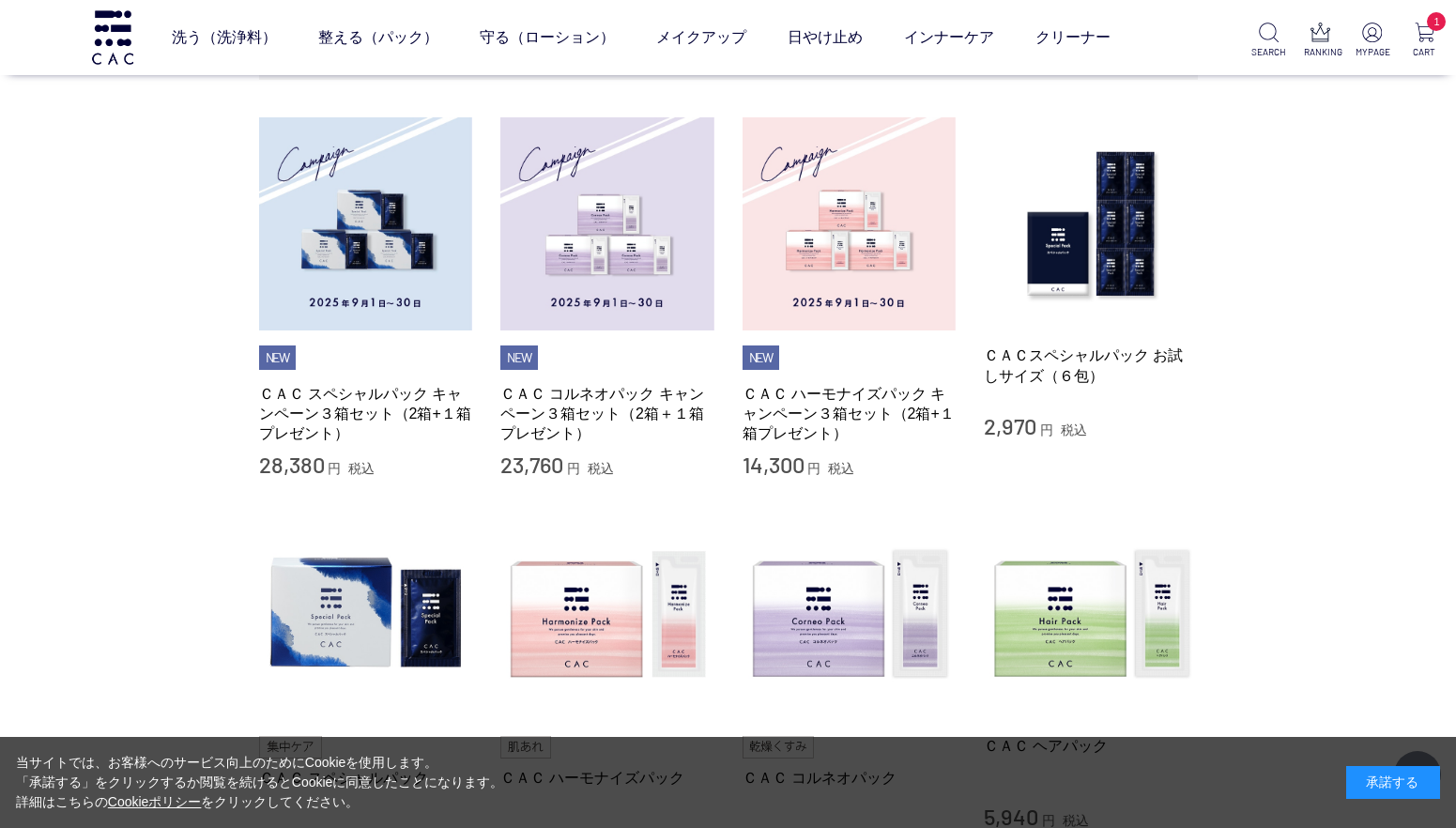
click at [109, 363] on div "買い物かご 買い物かご内の商品 ＣＡＣトライアルセット 削除 ￥980 × 1 = ￥980 小計 ￥980 購入手続きへ カテゴリから探す 商品一覧 スキン…" at bounding box center [728, 348] width 1456 height 1366
